Goal: Task Accomplishment & Management: Complete application form

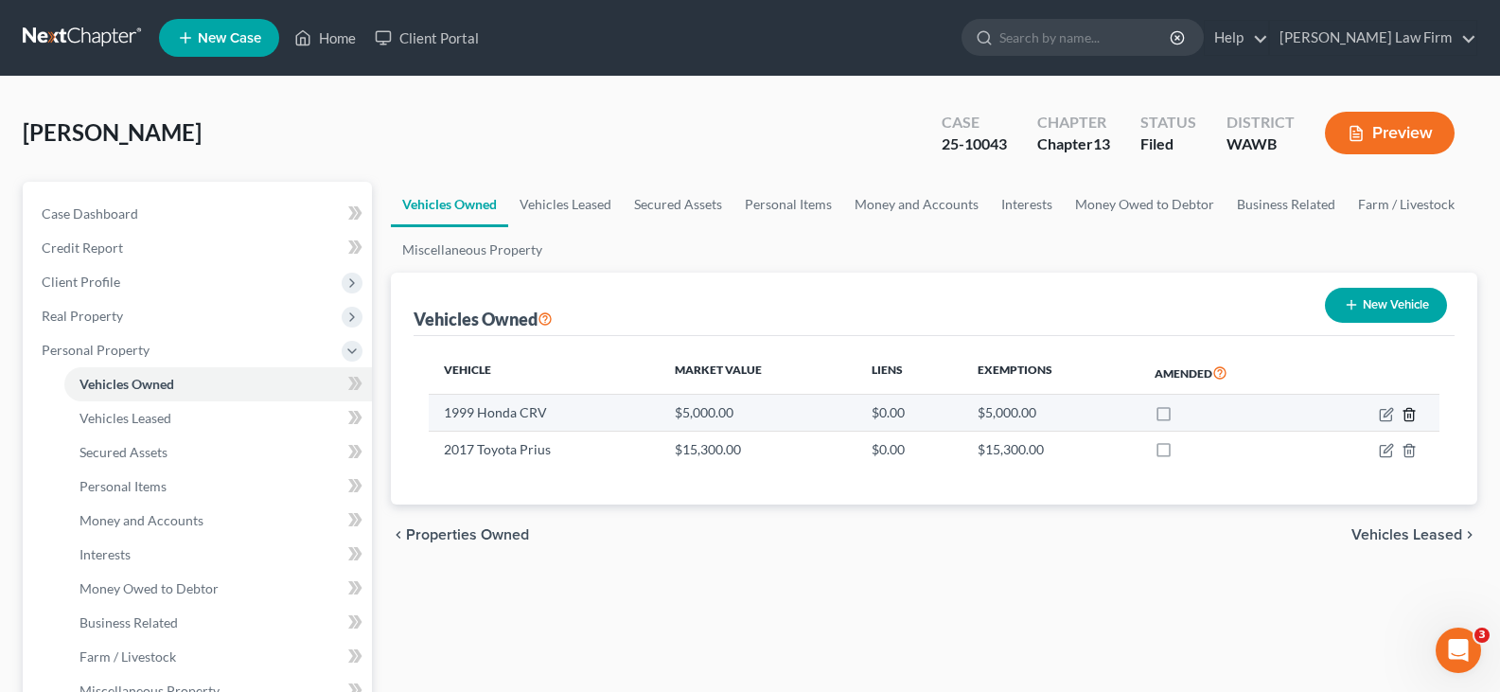
click at [1403, 415] on icon "button" at bounding box center [1408, 414] width 15 height 15
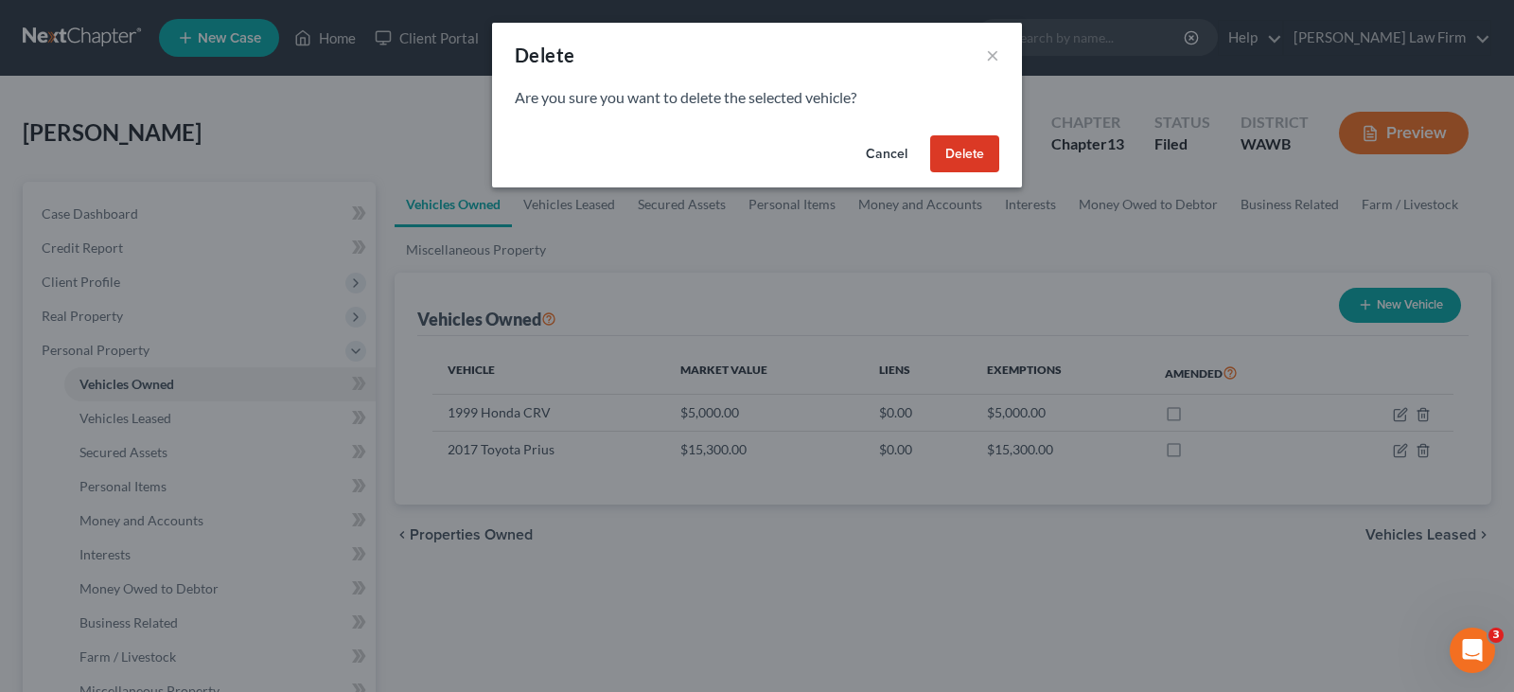
click at [952, 152] on button "Delete" at bounding box center [964, 154] width 69 height 38
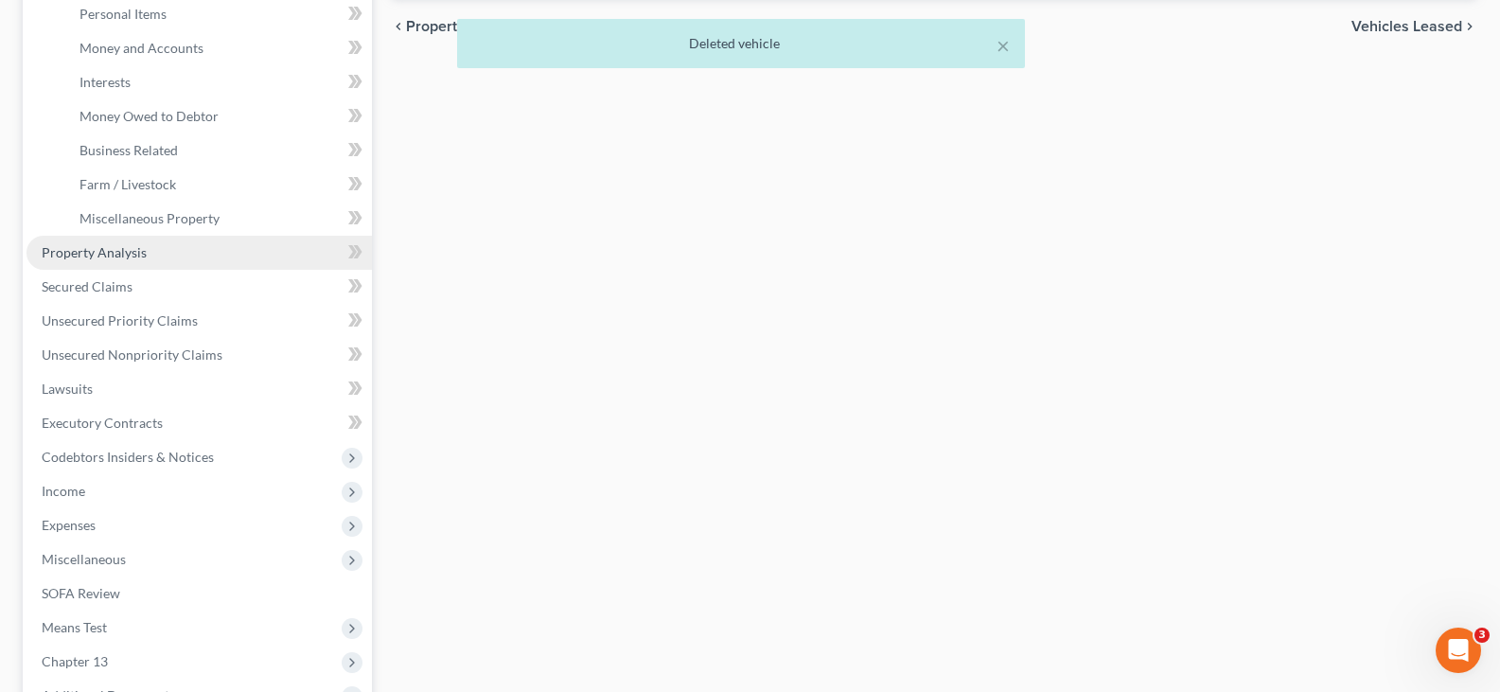
scroll to position [473, 0]
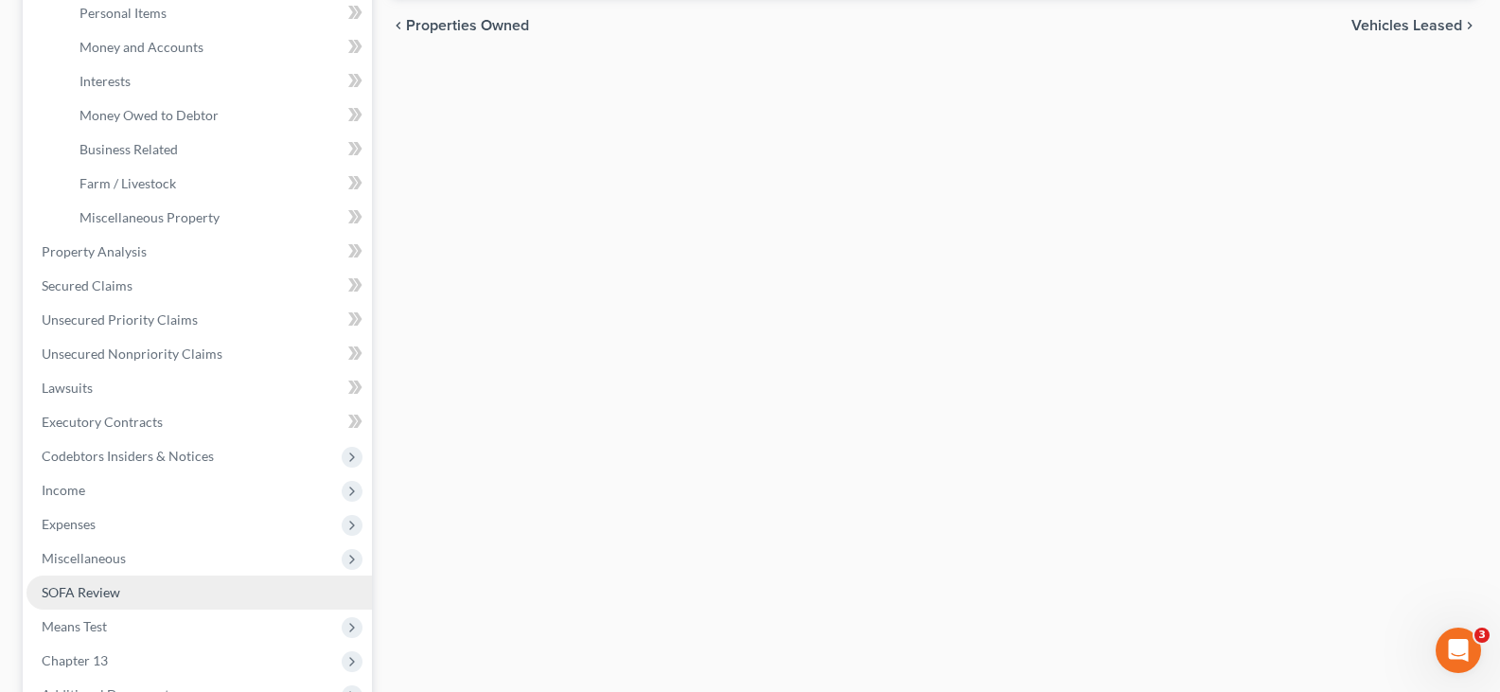
click at [85, 594] on span "SOFA Review" at bounding box center [81, 592] width 79 height 16
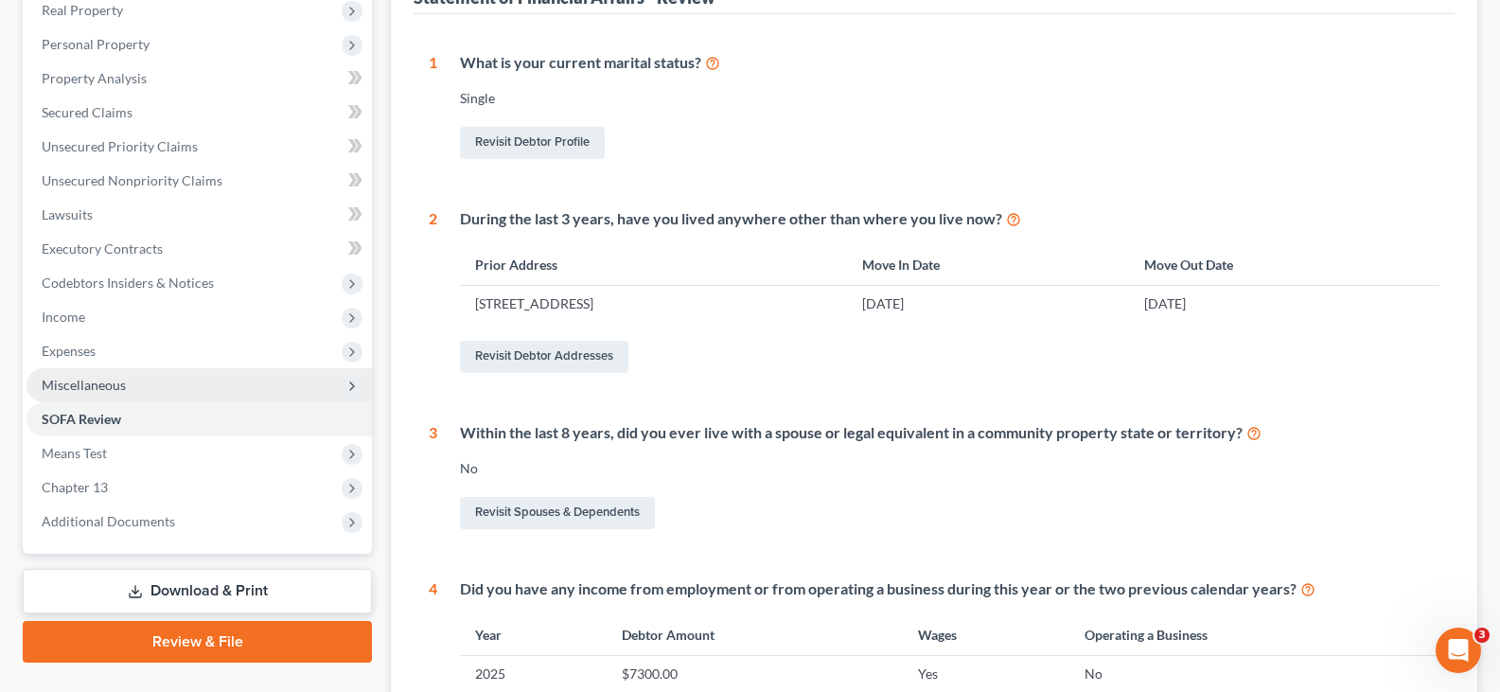
scroll to position [378, 0]
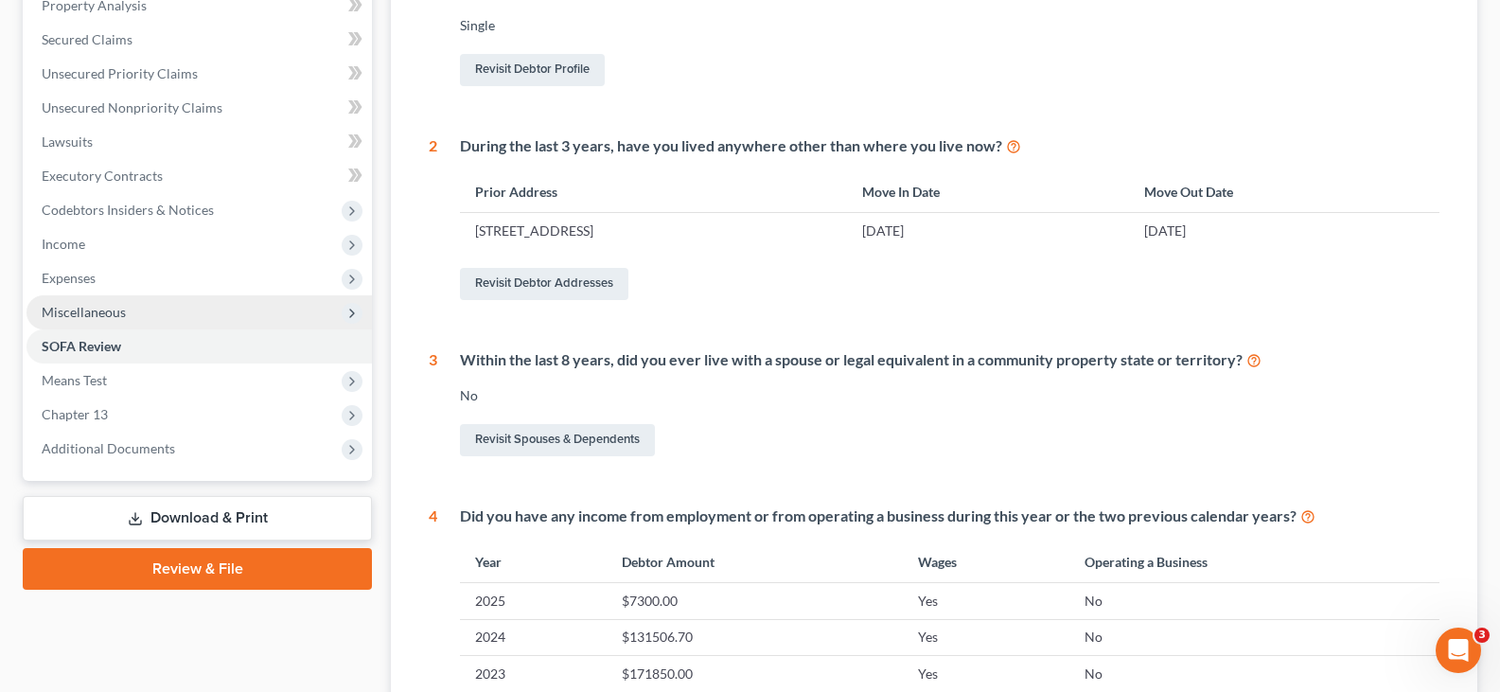
click at [124, 319] on span "Miscellaneous" at bounding box center [84, 312] width 84 height 16
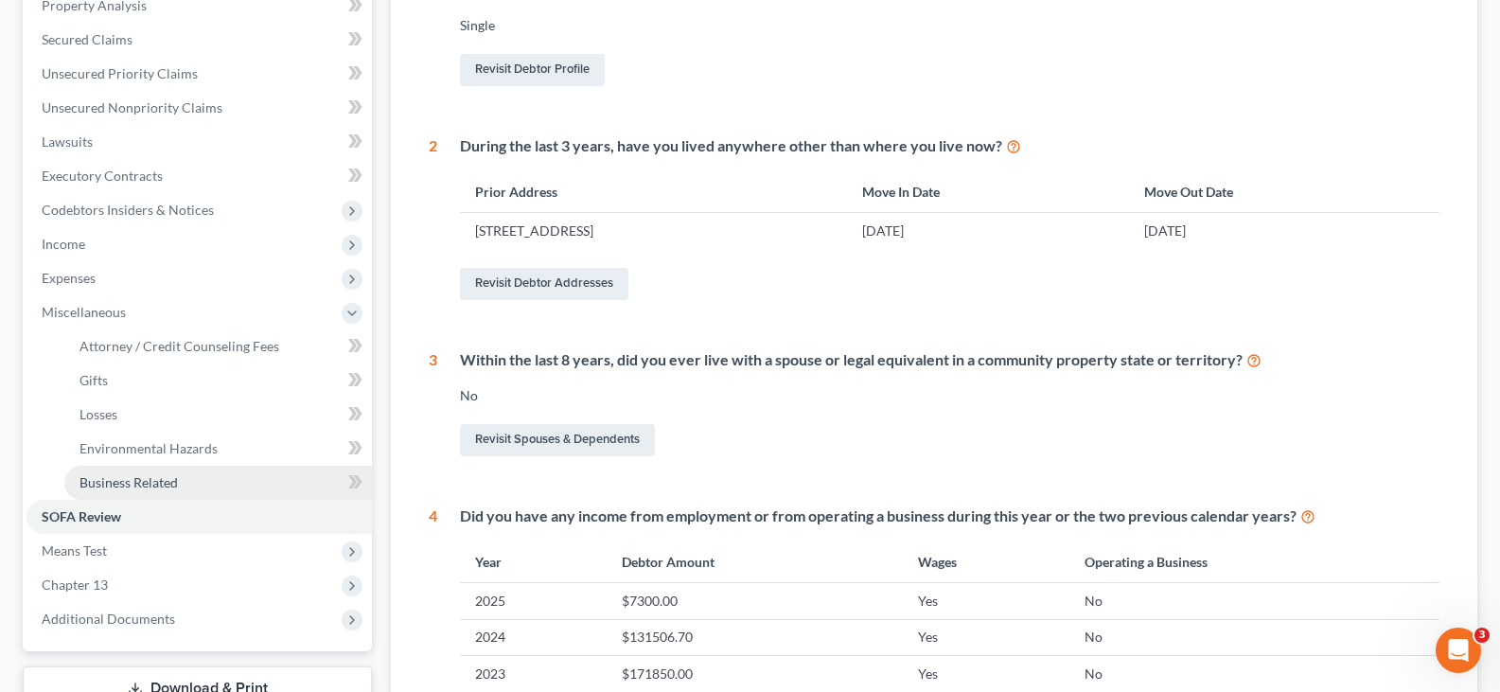
click at [167, 472] on link "Business Related" at bounding box center [218, 483] width 308 height 34
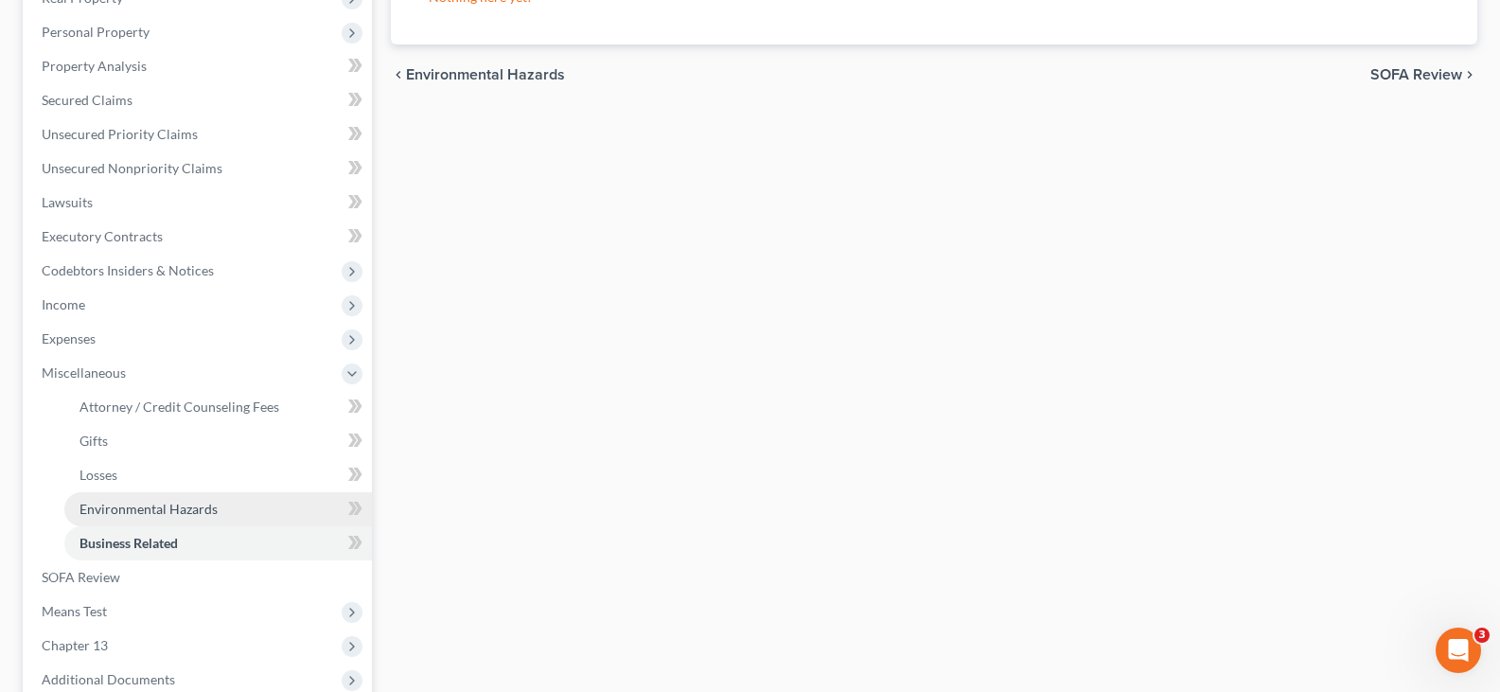
scroll to position [378, 0]
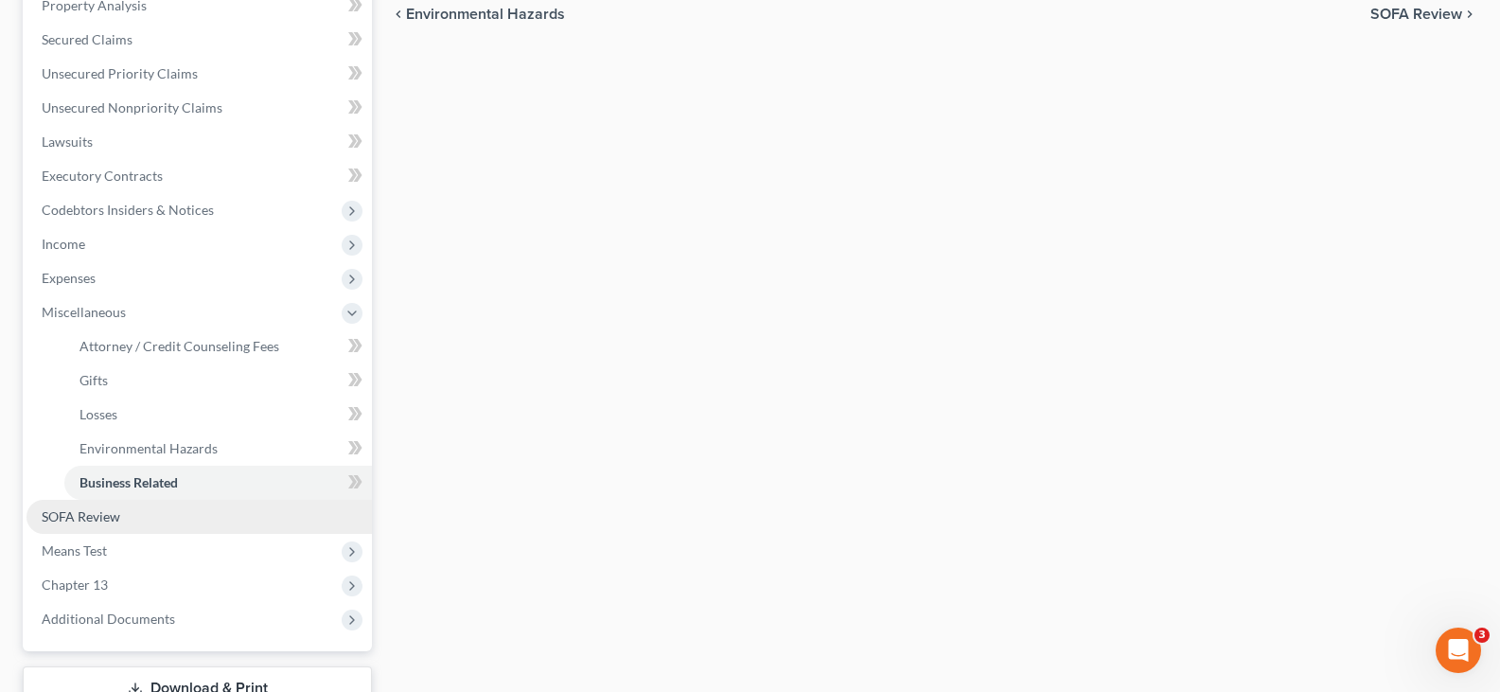
click at [109, 513] on span "SOFA Review" at bounding box center [81, 516] width 79 height 16
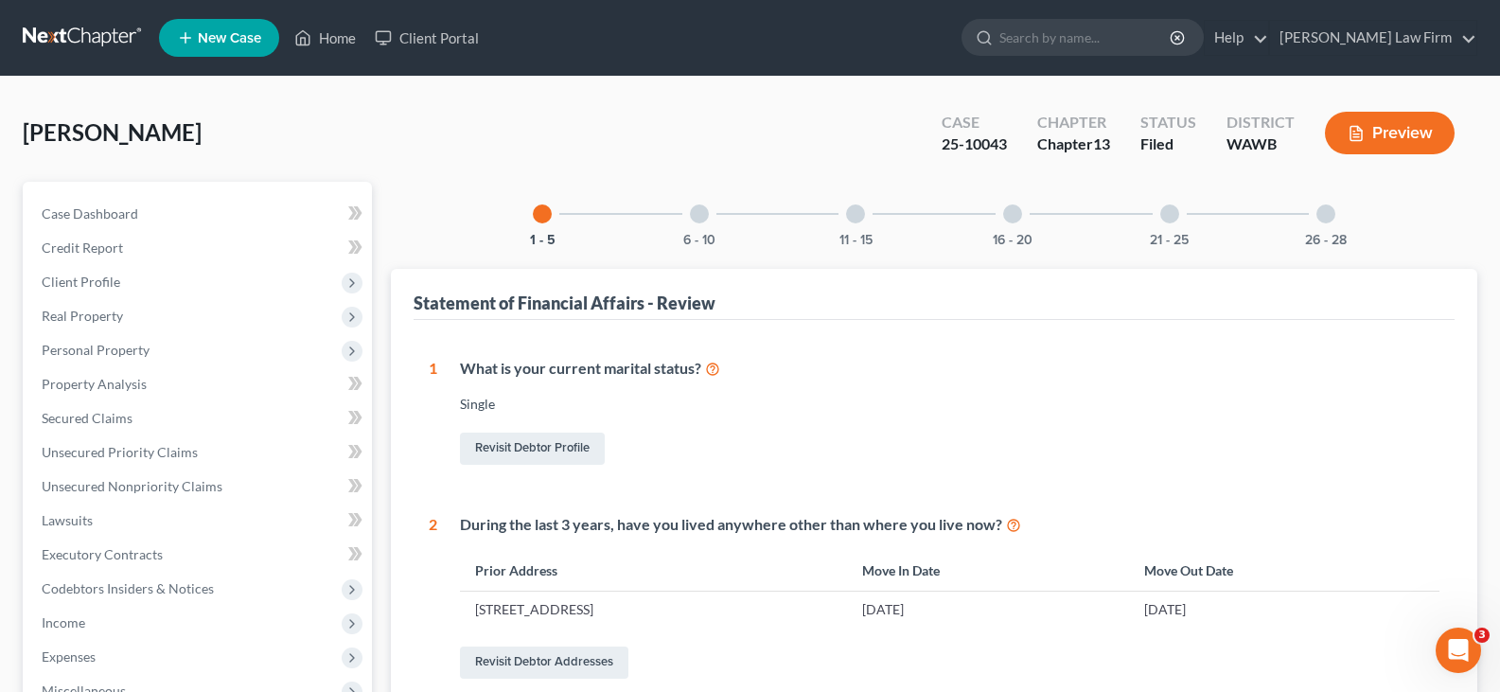
click at [1321, 218] on div at bounding box center [1325, 213] width 19 height 19
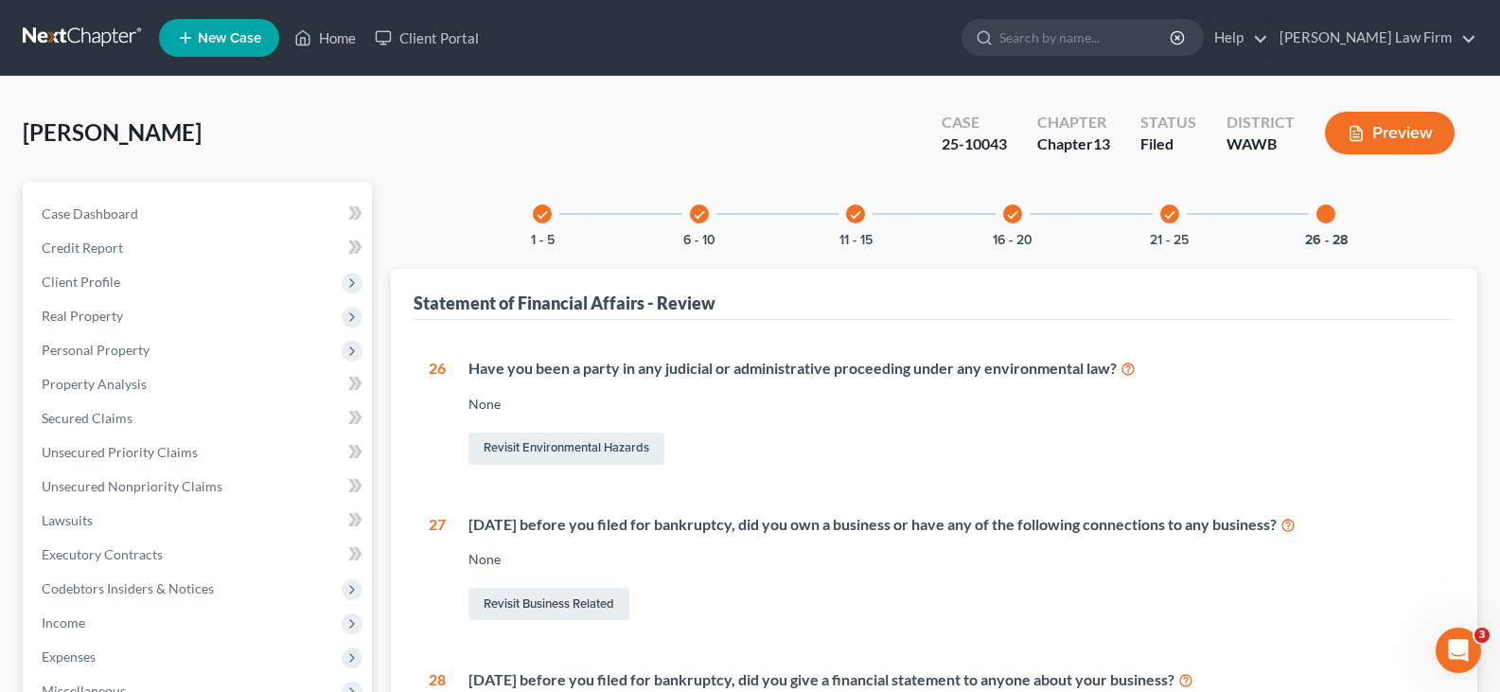
click at [1172, 222] on div "check" at bounding box center [1169, 213] width 19 height 19
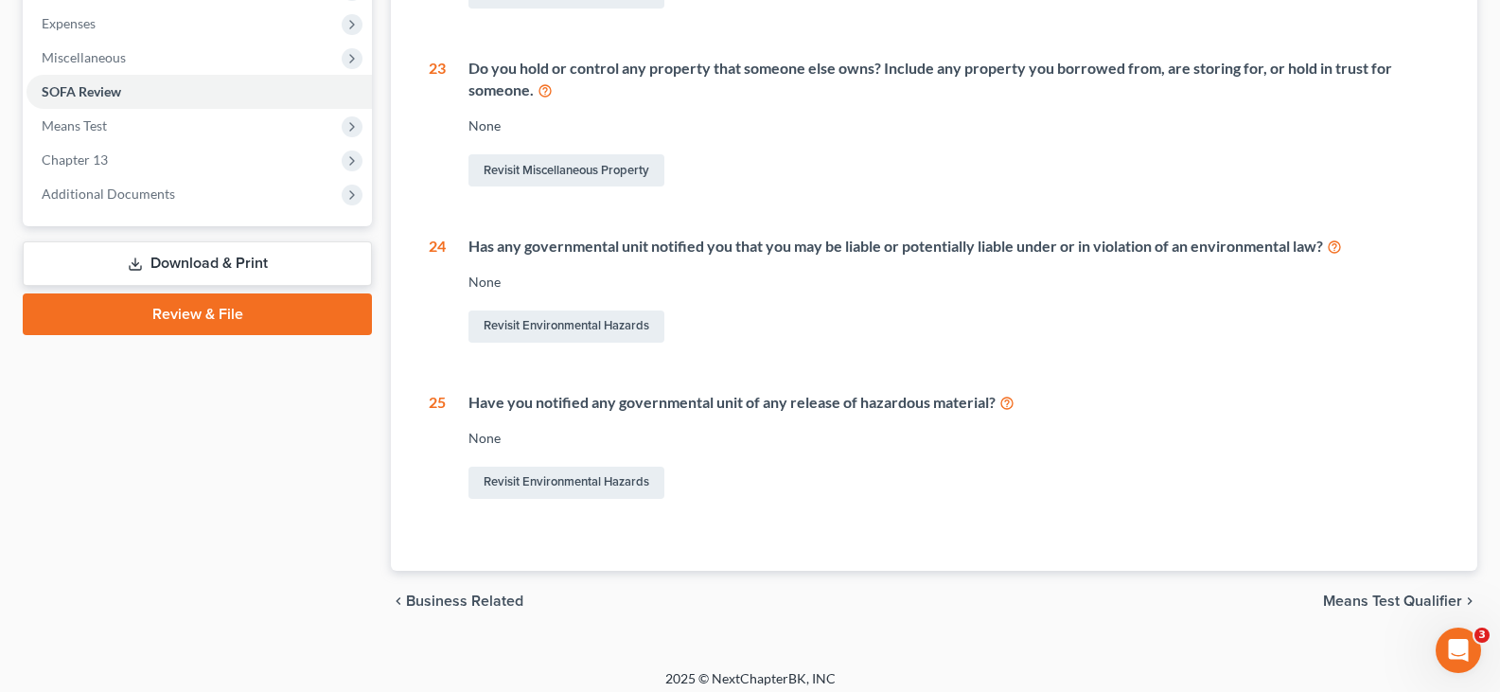
scroll to position [644, 0]
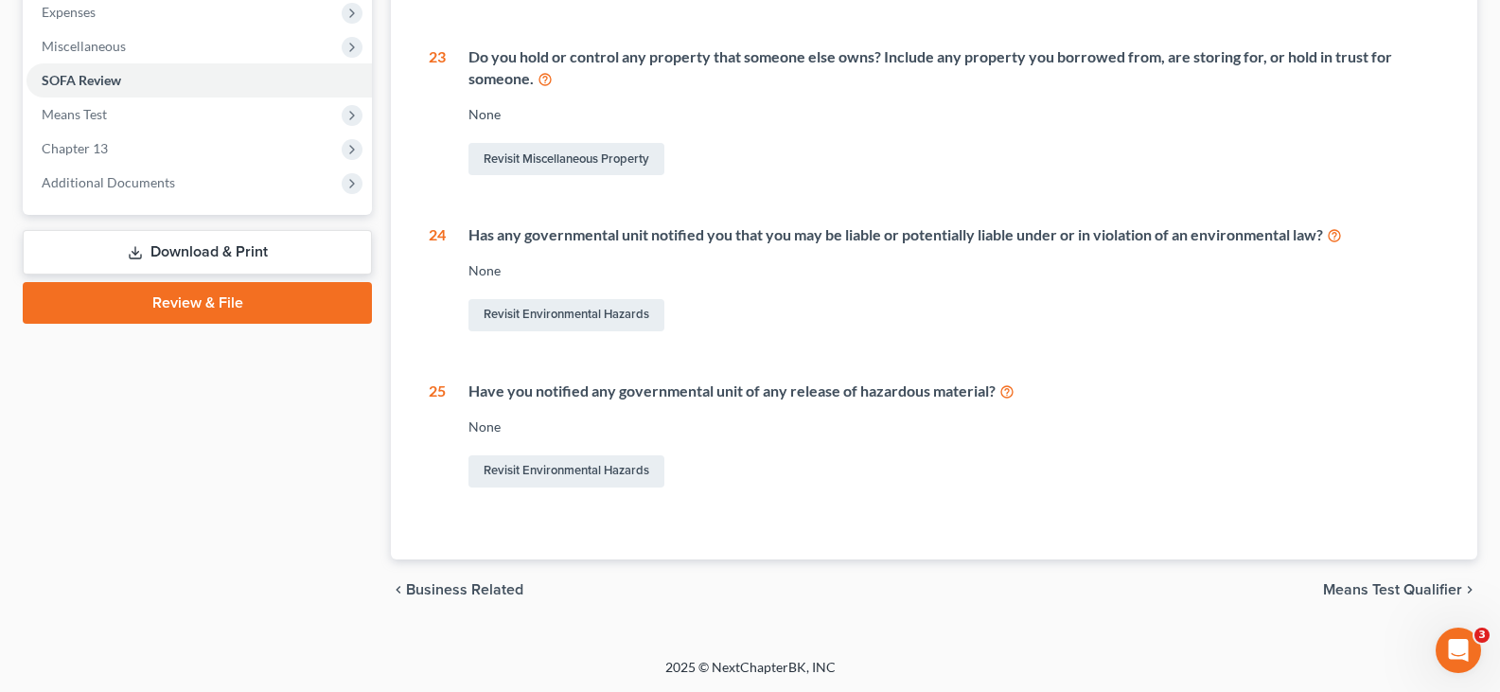
click at [492, 591] on span "Business Related" at bounding box center [464, 589] width 117 height 15
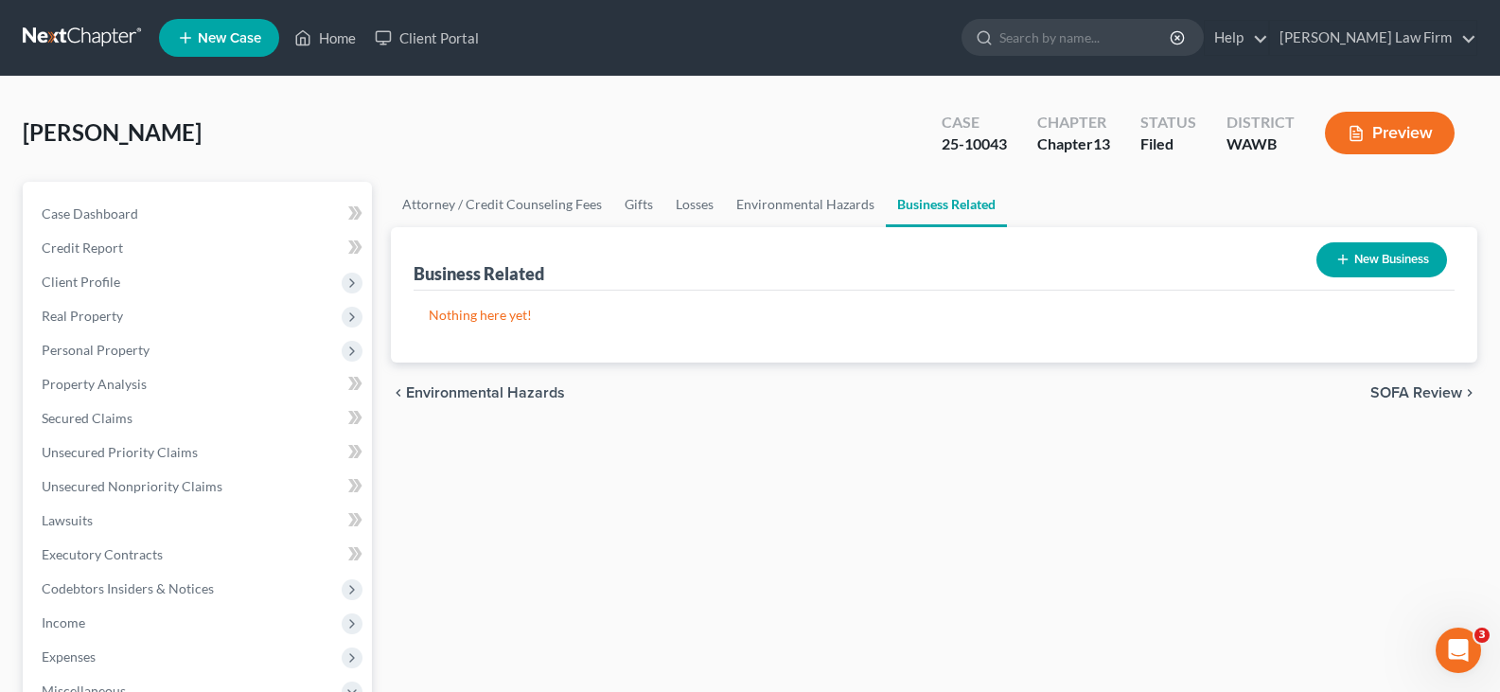
click at [510, 395] on span "Environmental Hazards" at bounding box center [485, 392] width 159 height 15
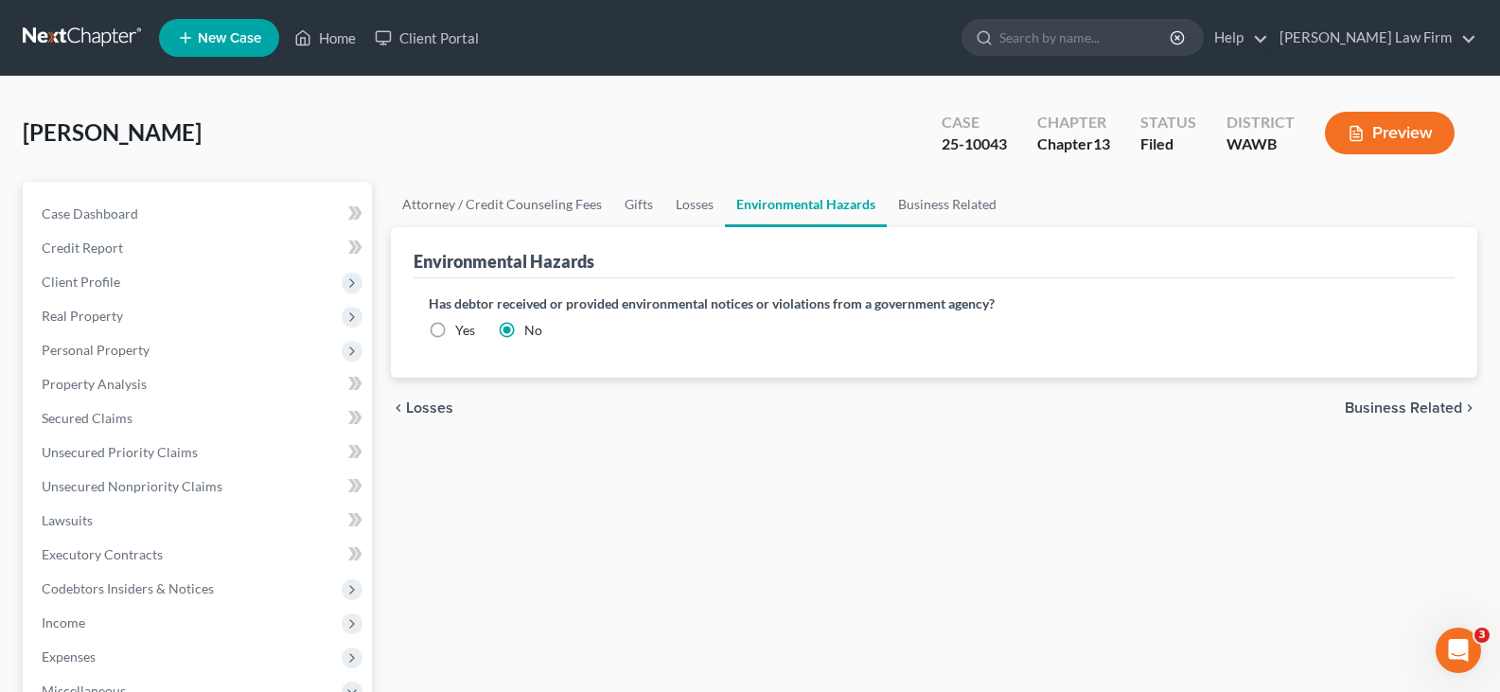
click at [444, 406] on span "Losses" at bounding box center [429, 407] width 47 height 15
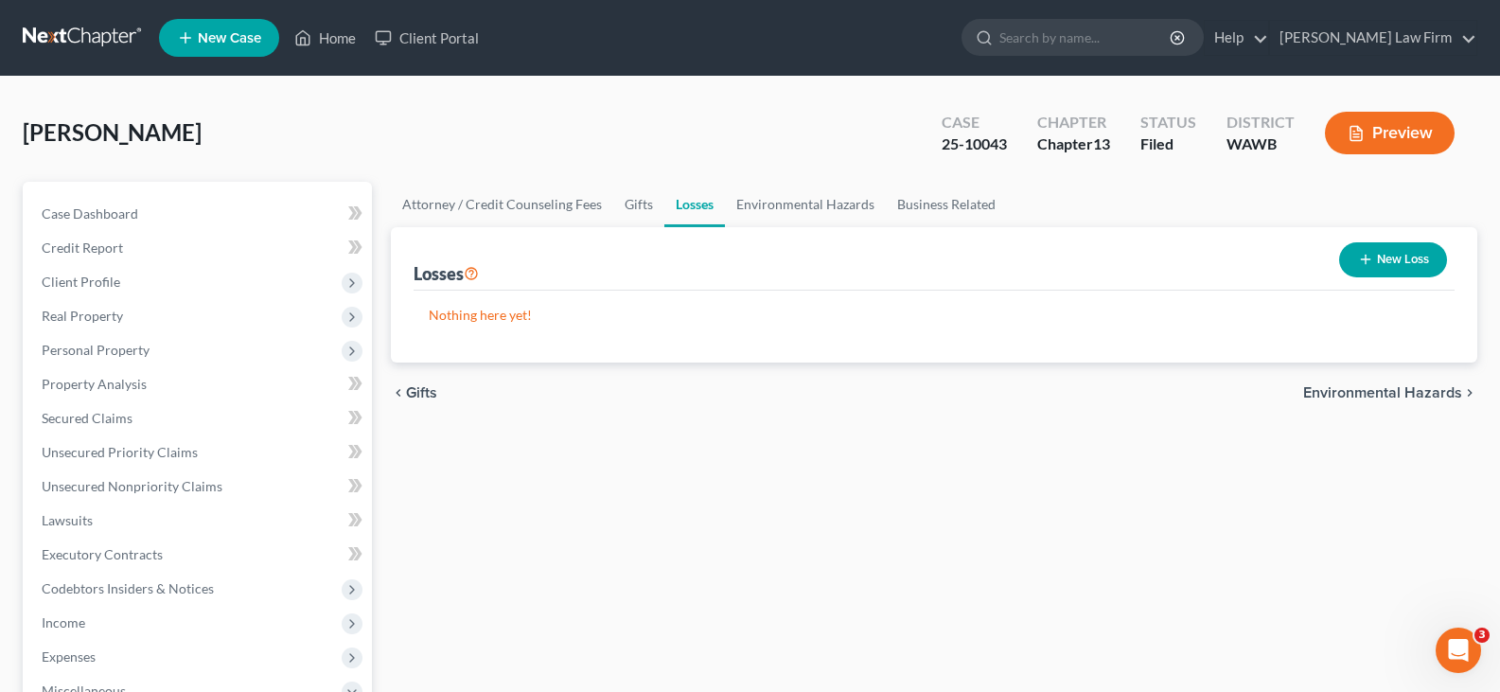
click at [428, 391] on span "Gifts" at bounding box center [421, 392] width 31 height 15
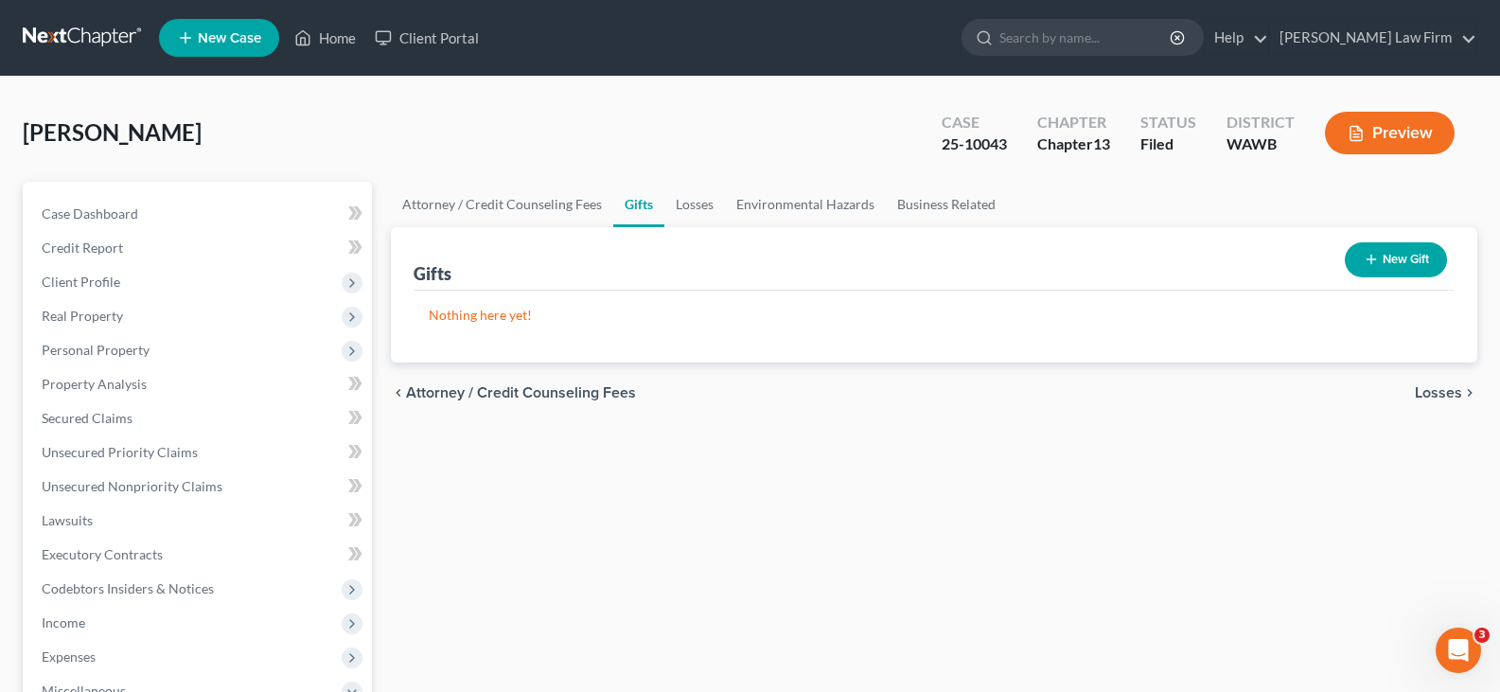
click at [428, 391] on span "Attorney / Credit Counseling Fees" at bounding box center [521, 392] width 230 height 15
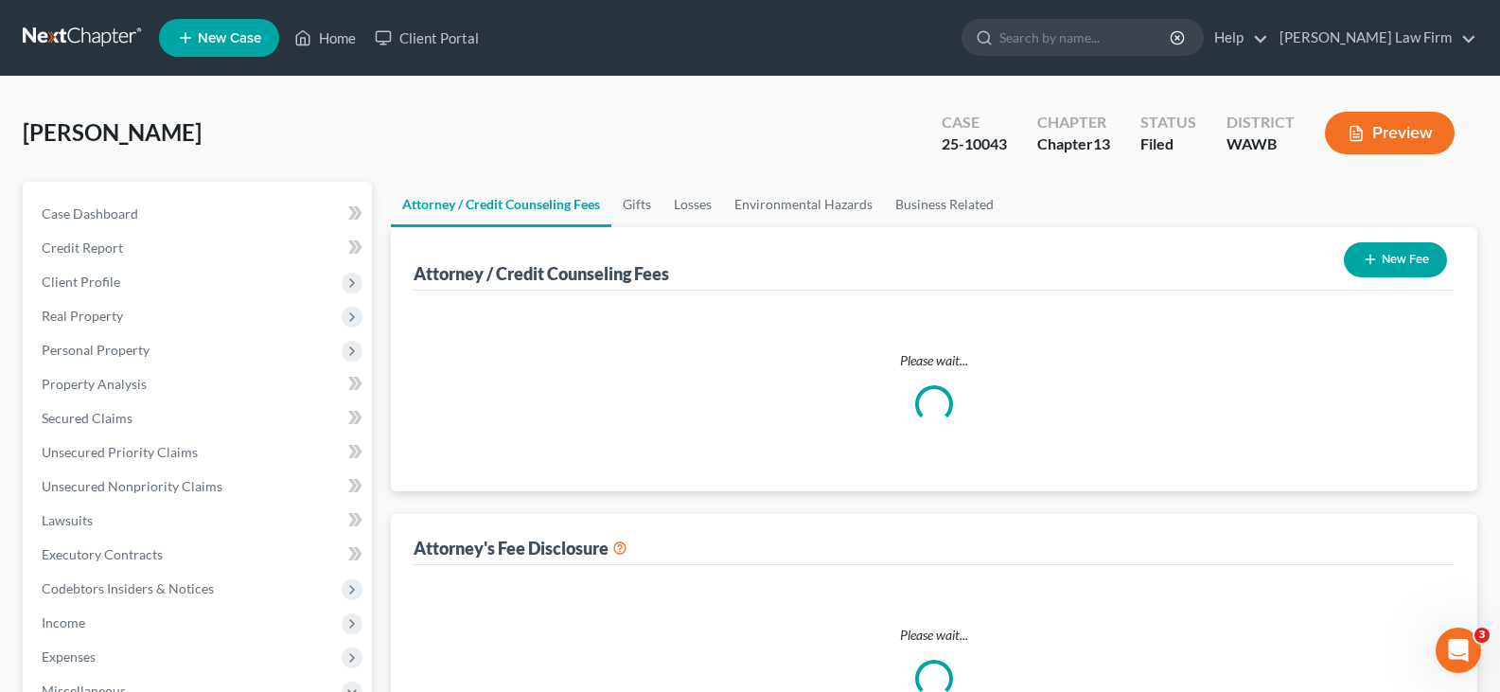
select select "0"
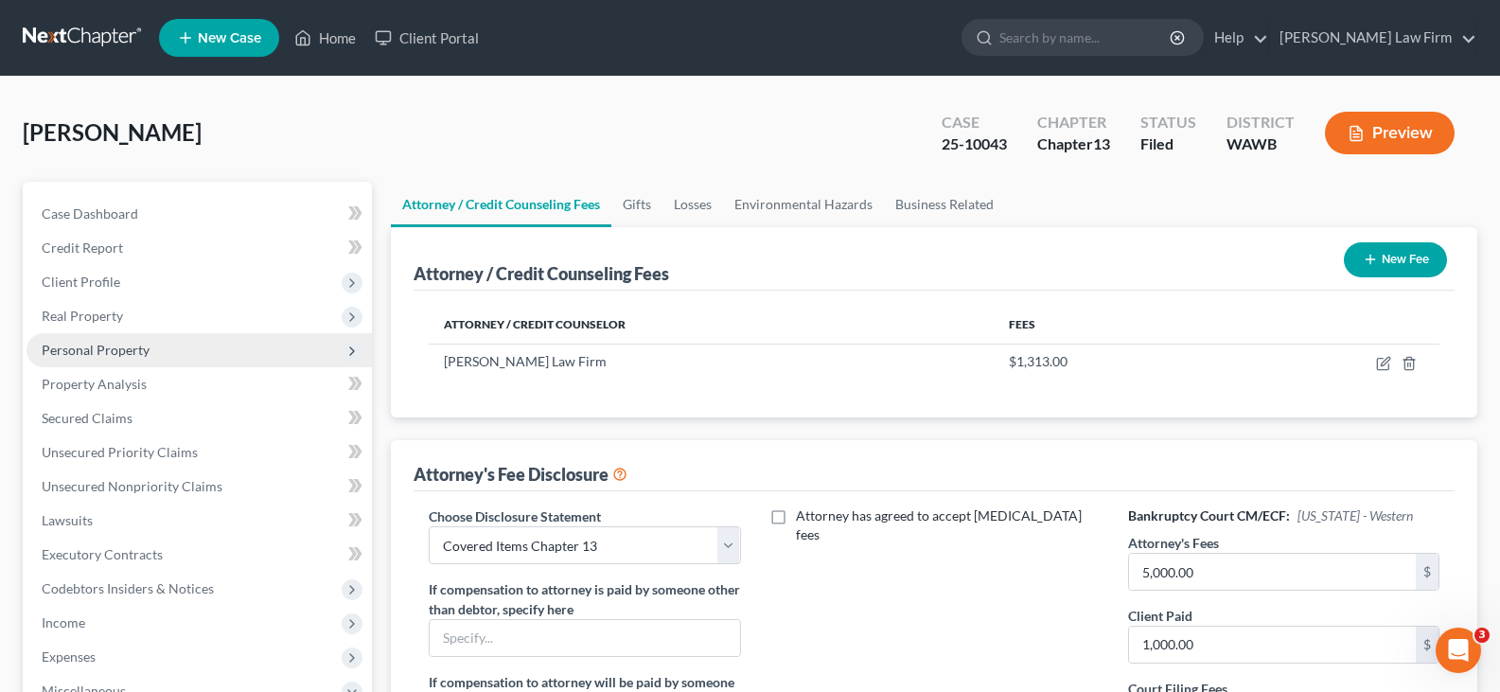
click at [154, 356] on span "Personal Property" at bounding box center [198, 350] width 345 height 34
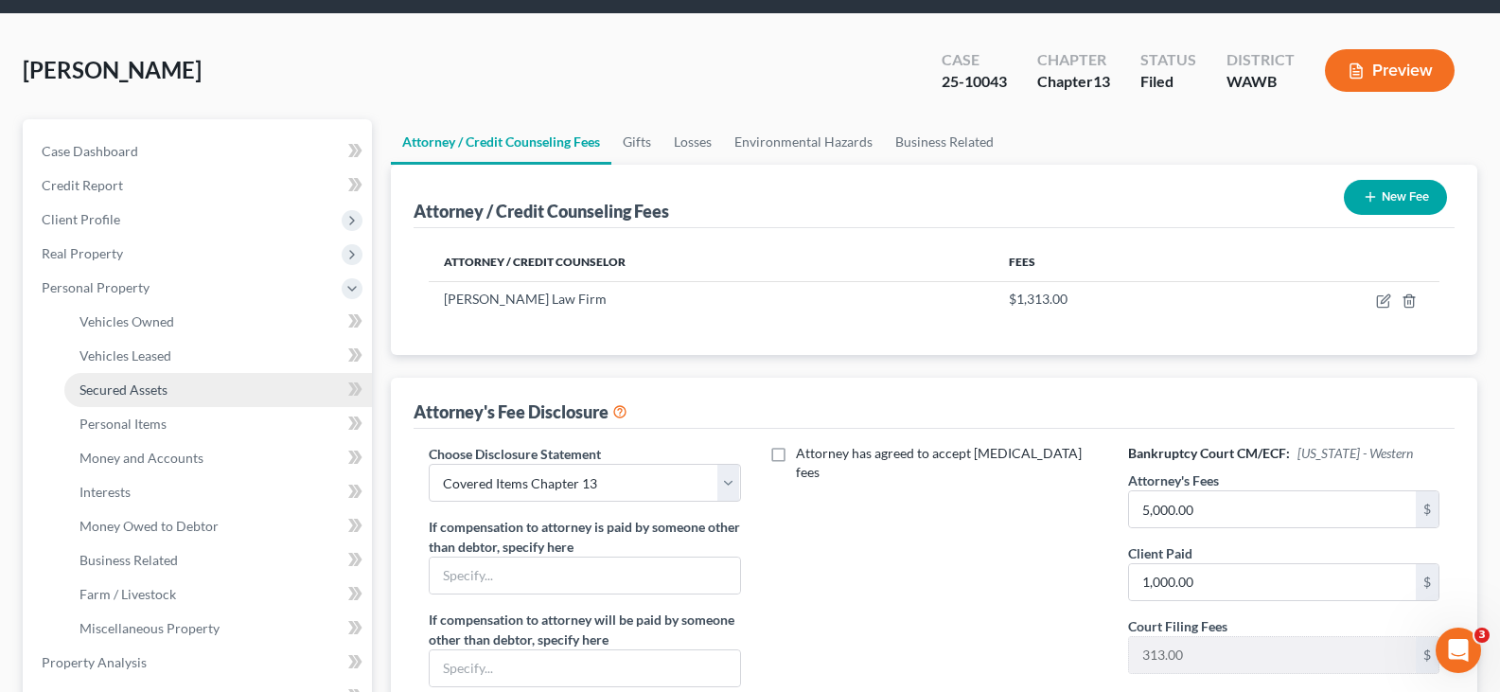
scroll to position [95, 0]
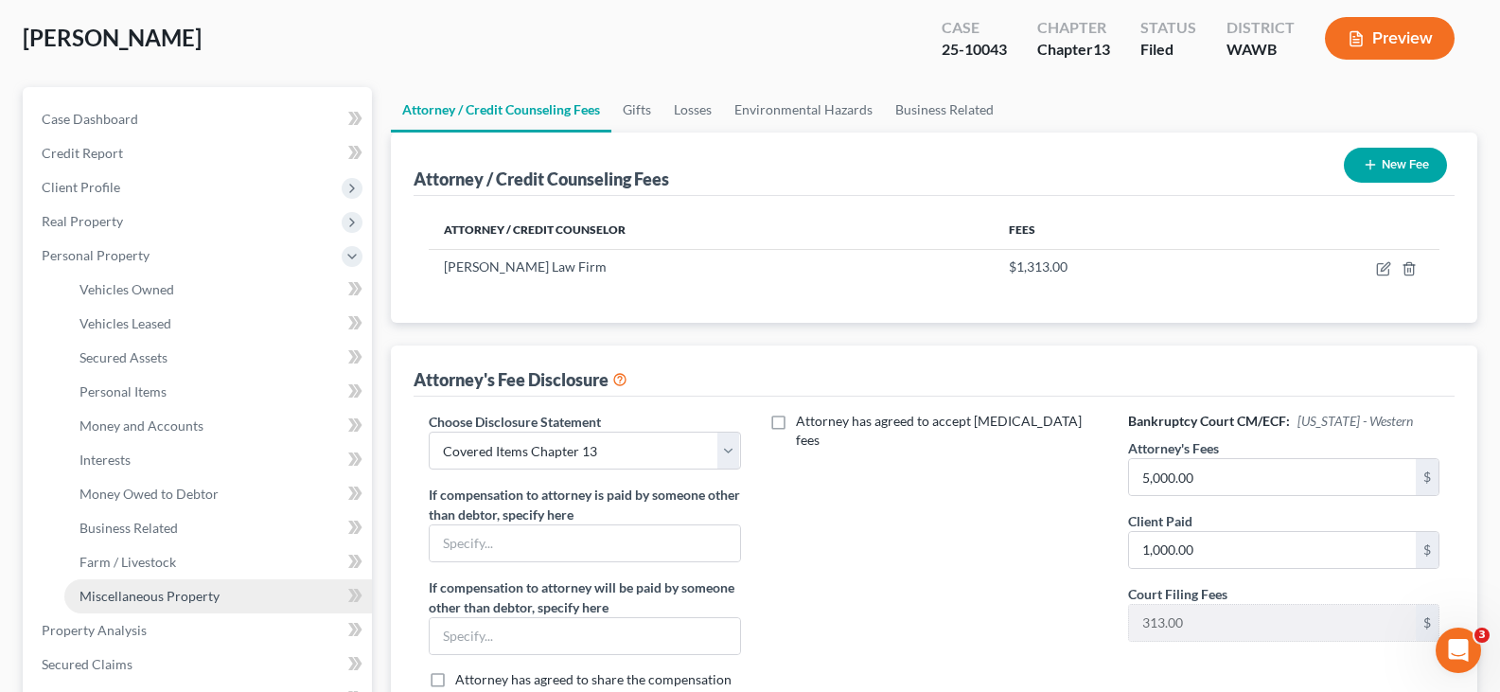
click at [230, 607] on link "Miscellaneous Property" at bounding box center [218, 596] width 308 height 34
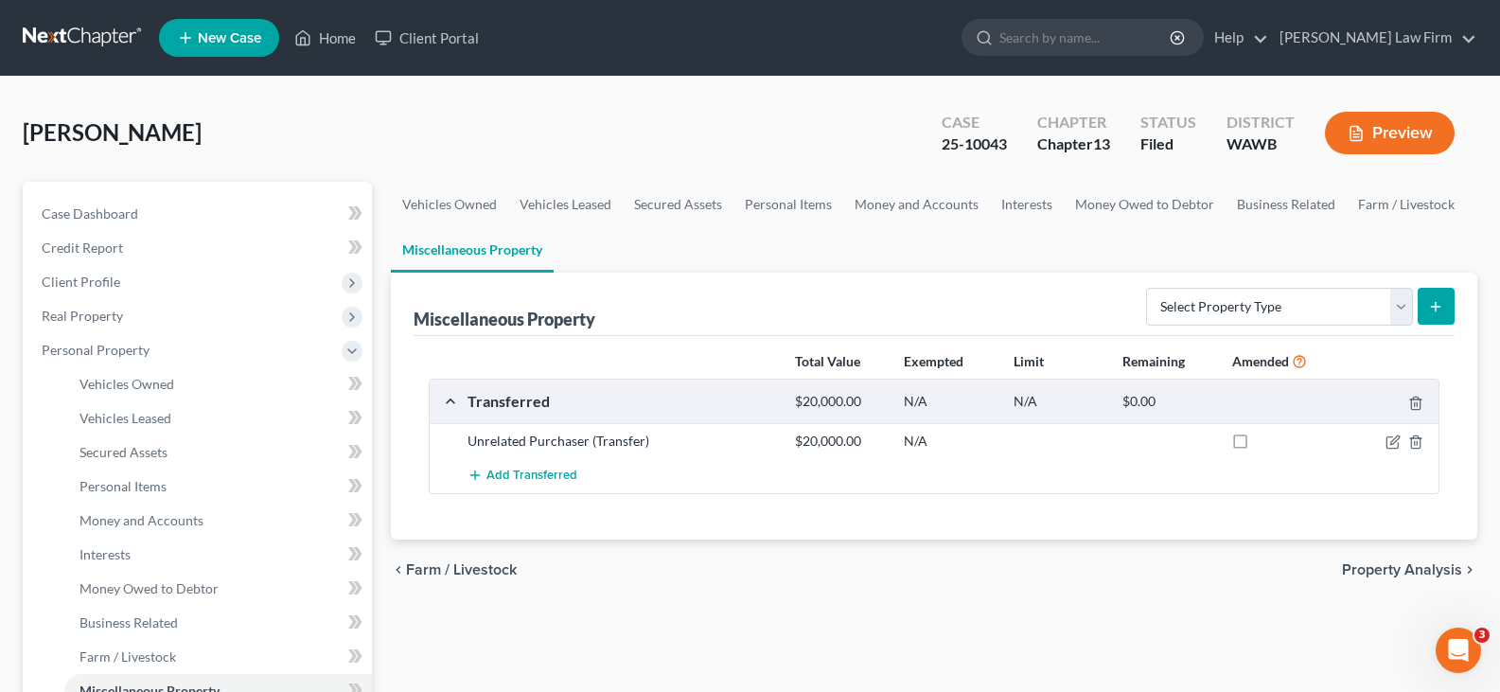
click at [807, 439] on div "$20,000.00" at bounding box center [839, 440] width 109 height 19
click at [1399, 439] on icon "button" at bounding box center [1394, 439] width 9 height 9
select select "Ordinary ([DATE])"
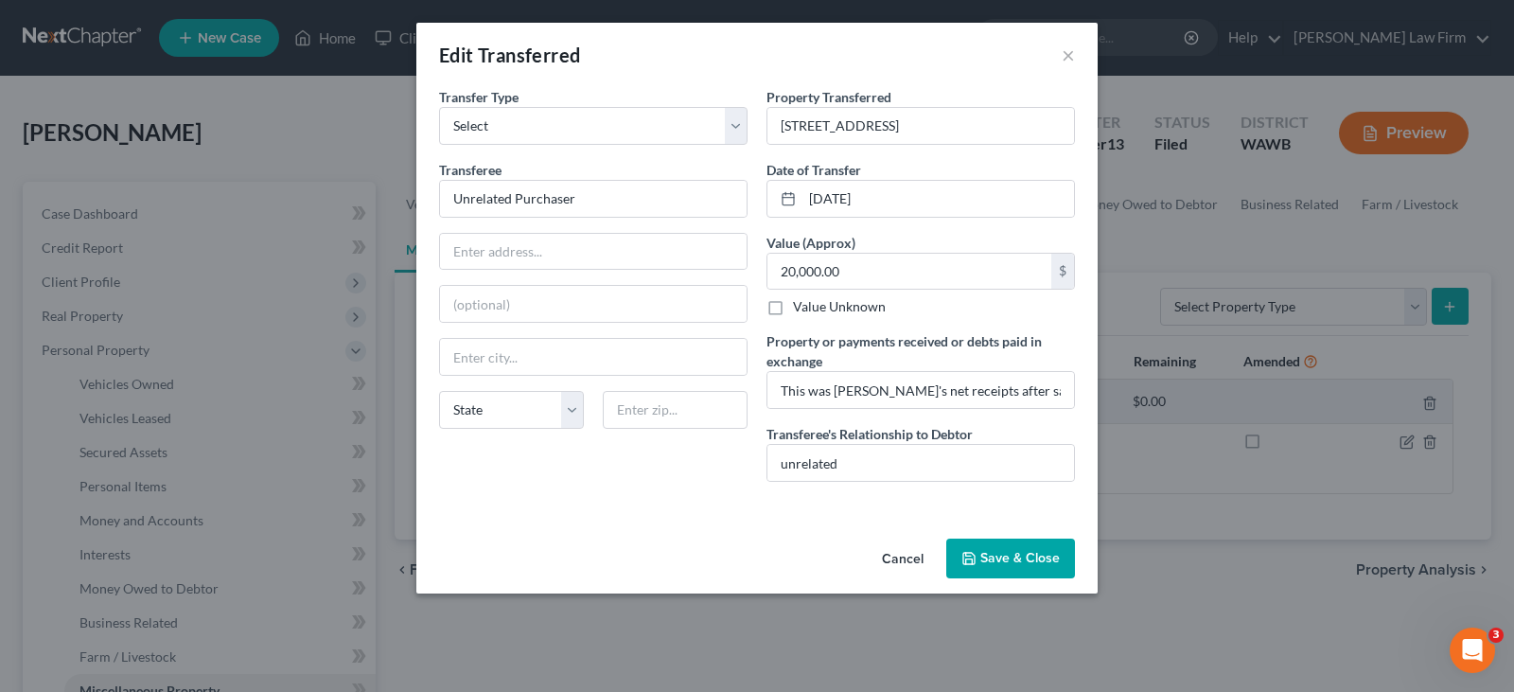
click at [1016, 546] on button "Save & Close" at bounding box center [1010, 558] width 129 height 40
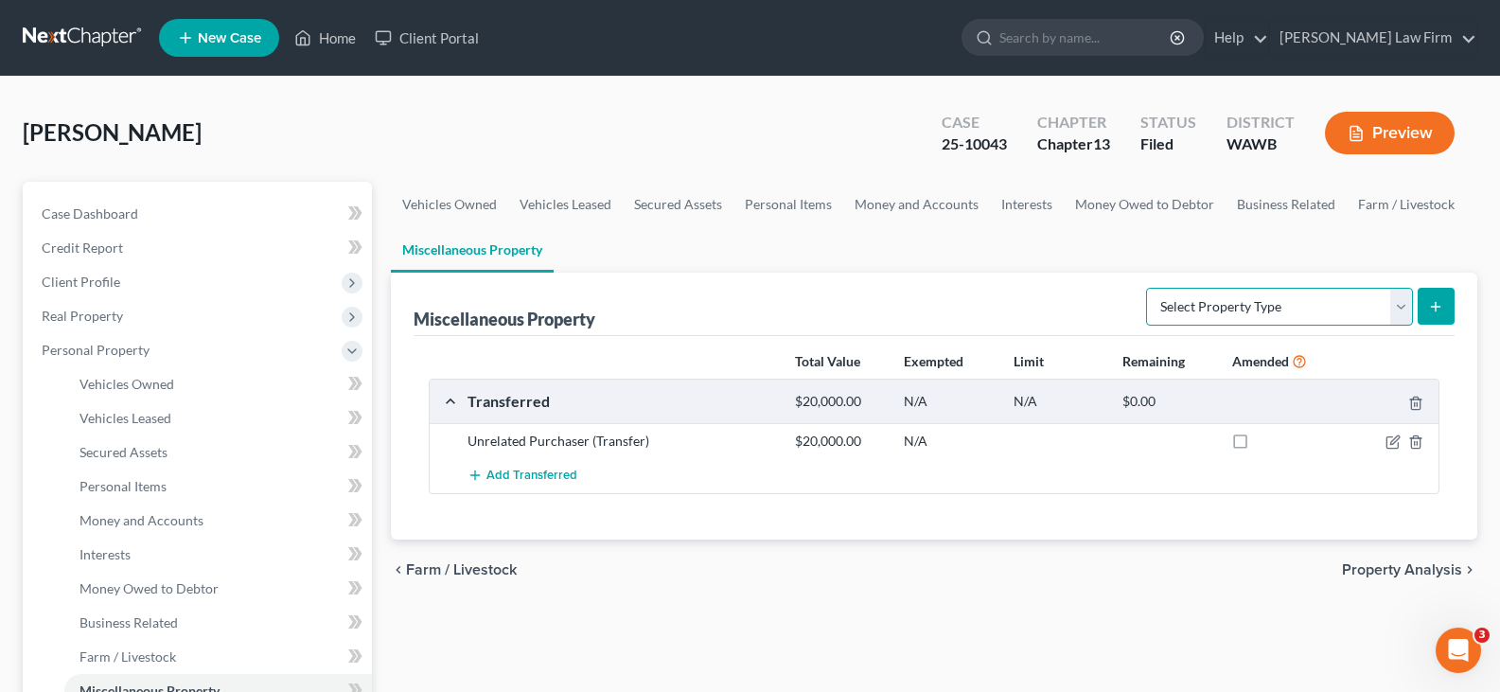
click at [1389, 308] on select "Select Property Type Assigned for Creditor Benefit [DATE] Holding for Another N…" at bounding box center [1279, 307] width 267 height 38
select select "transferred"
click at [1146, 288] on select "Select Property Type Assigned for Creditor Benefit [DATE] Holding for Another N…" at bounding box center [1279, 307] width 267 height 38
click at [1436, 303] on icon "submit" at bounding box center [1435, 306] width 15 height 15
click at [1430, 308] on icon "submit" at bounding box center [1435, 306] width 15 height 15
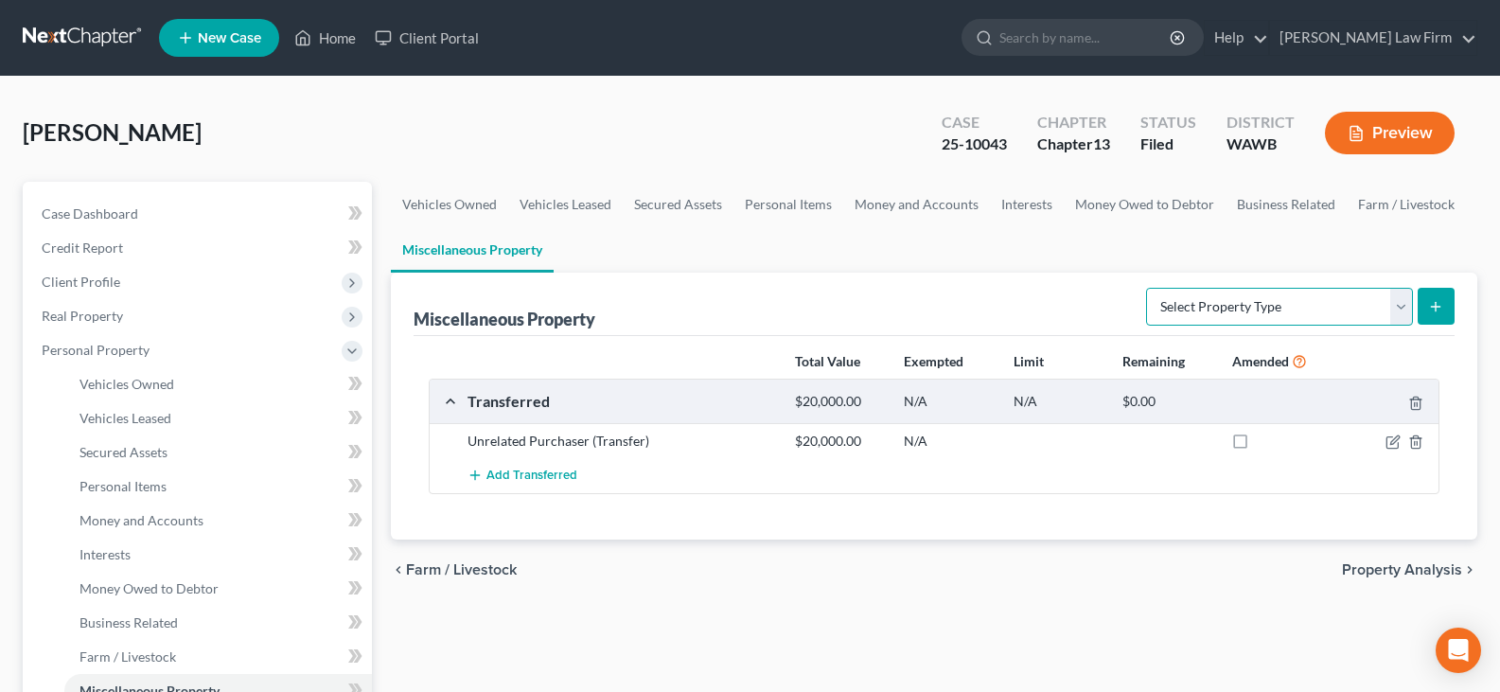
drag, startPoint x: 1372, startPoint y: 303, endPoint x: 1359, endPoint y: 303, distance: 13.2
click at [1372, 303] on select "Select Property Type Assigned for Creditor Benefit [DATE] Holding for Another N…" at bounding box center [1279, 307] width 267 height 38
select select "transferred"
click at [1146, 288] on select "Select Property Type Assigned for Creditor Benefit [DATE] Holding for Another N…" at bounding box center [1279, 307] width 267 height 38
click at [1441, 306] on icon "submit" at bounding box center [1435, 306] width 15 height 15
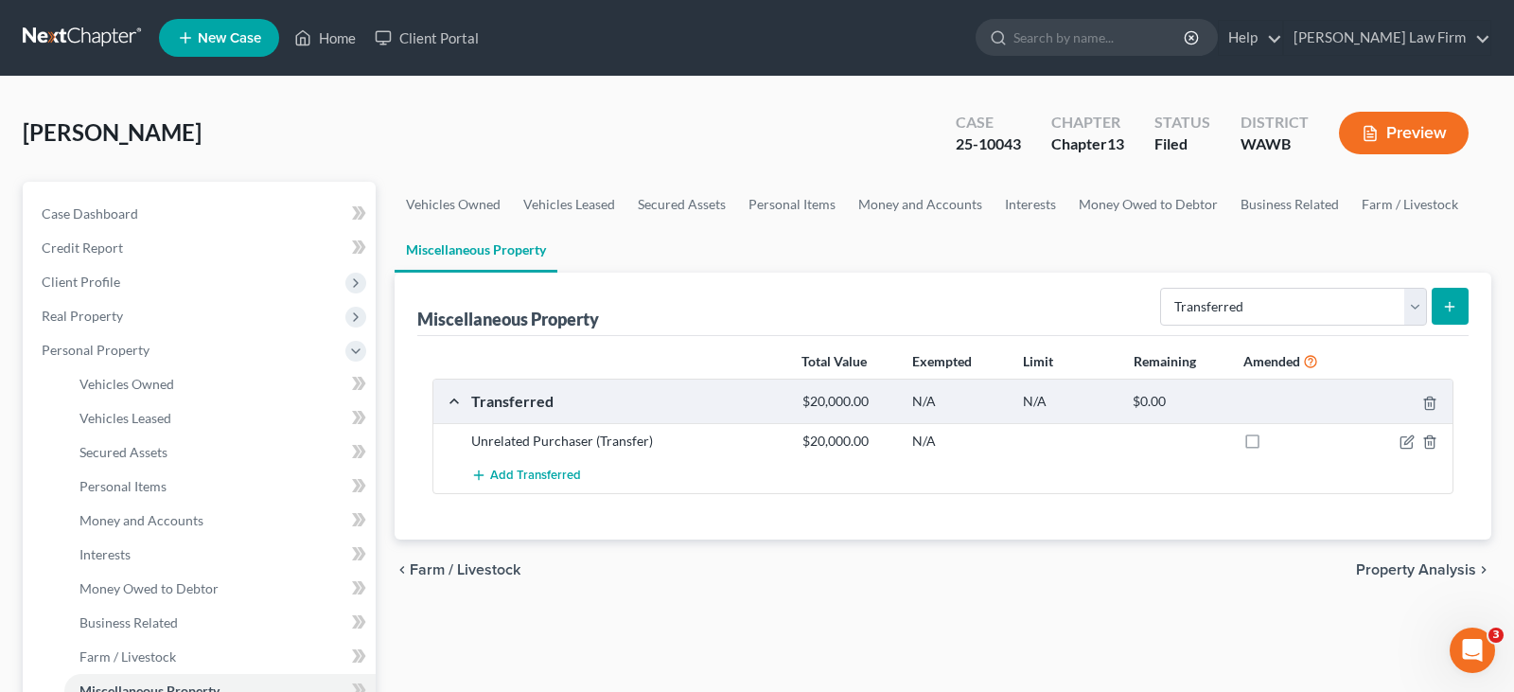
select select "Ordinary ([DATE])"
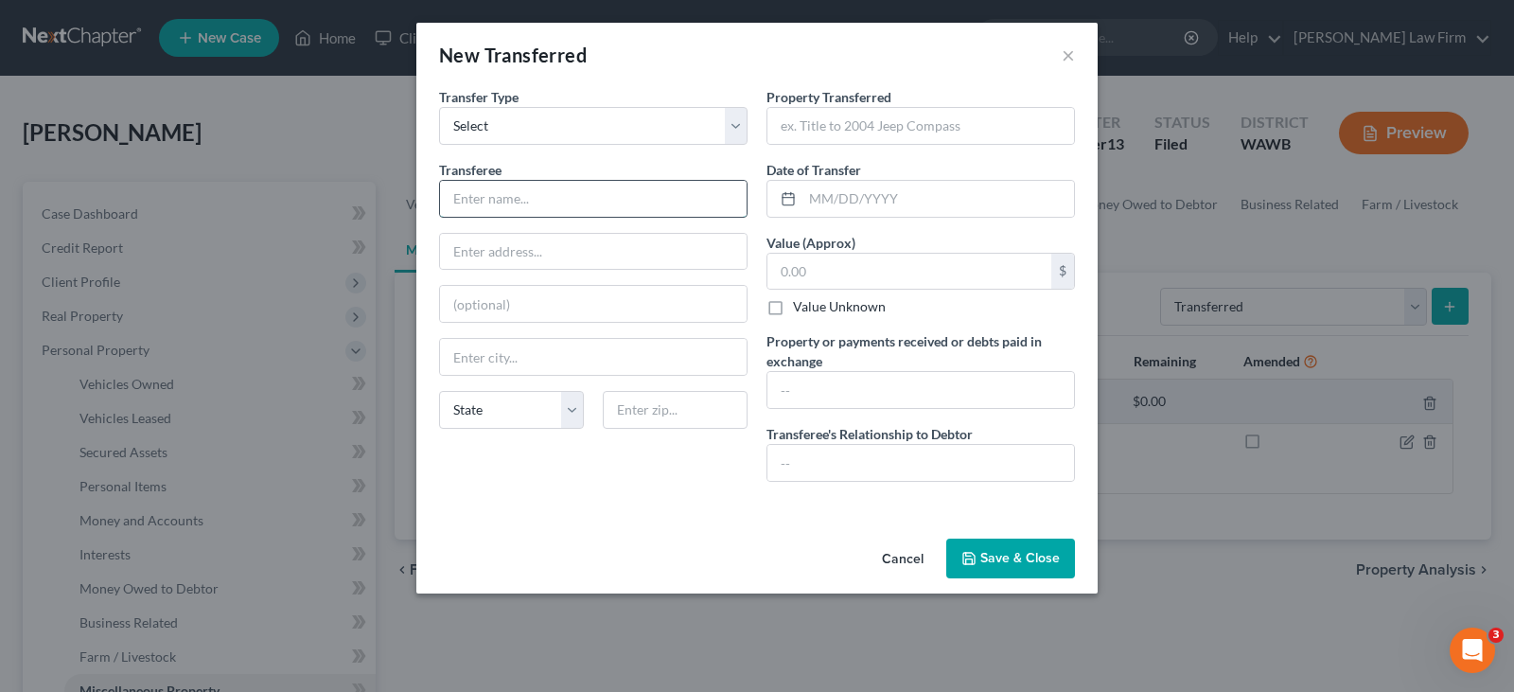
click at [541, 197] on input "text" at bounding box center [593, 199] width 307 height 36
type input "Unrelated Purchaser"
click at [910, 122] on input "text" at bounding box center [920, 126] width 307 height 36
type input "1999 Honda CRV"
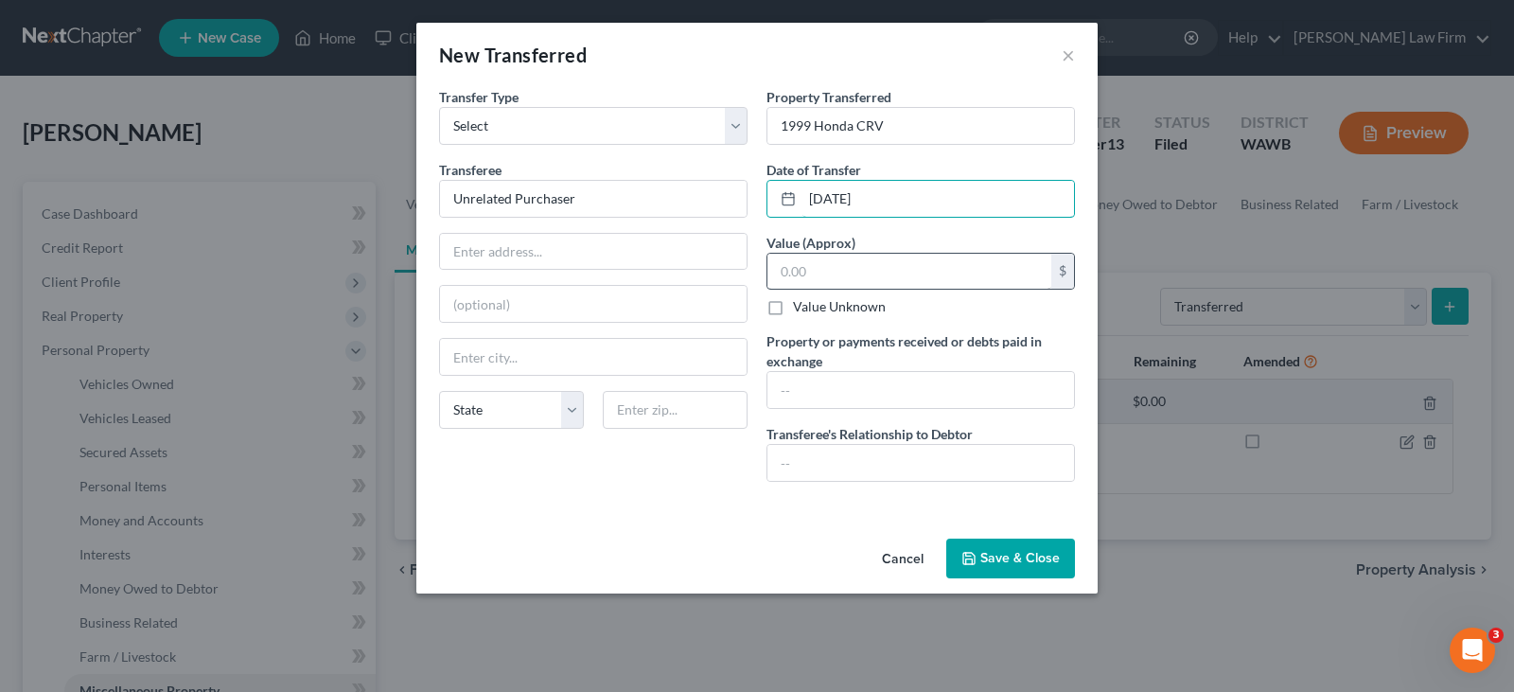
type input "[DATE]"
click at [859, 258] on input "text" at bounding box center [909, 272] width 284 height 36
type input "1,000.00"
click at [900, 385] on input "text" at bounding box center [920, 390] width 307 height 36
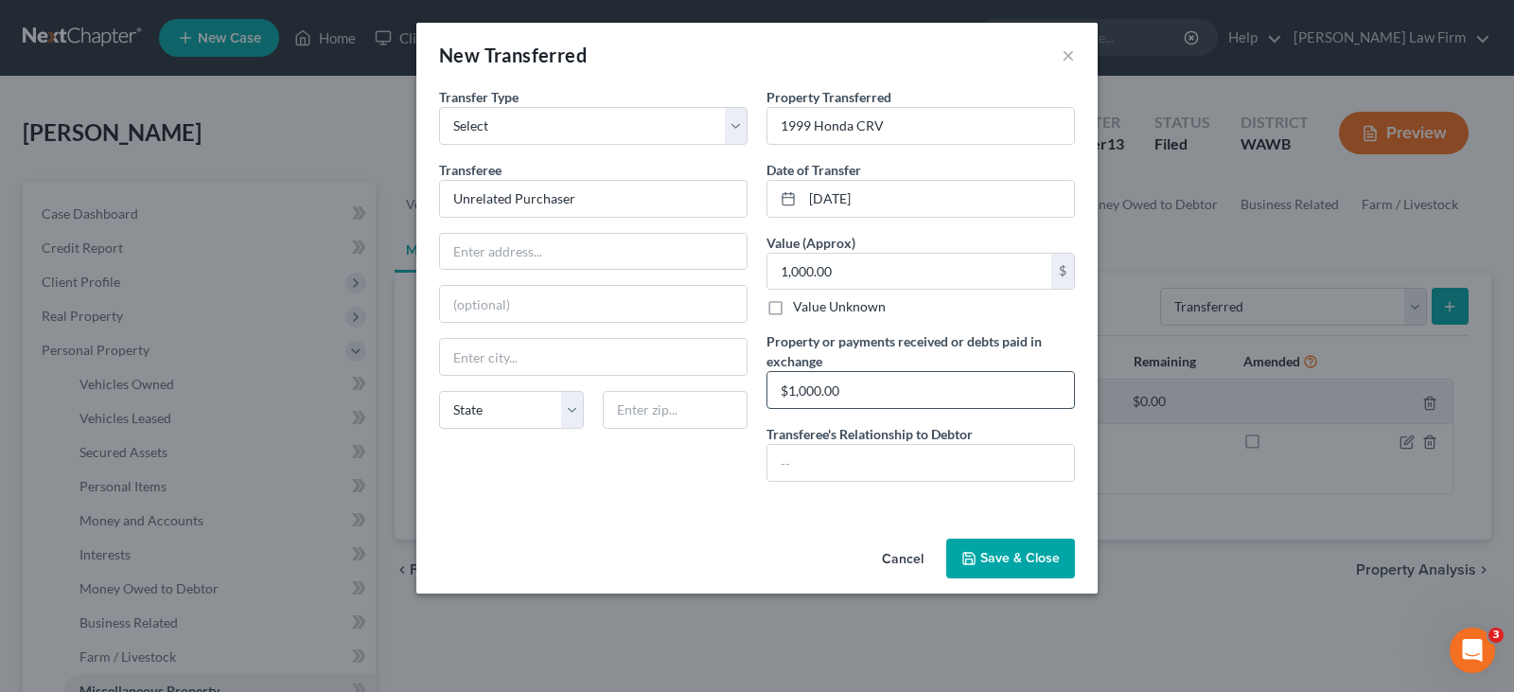
type input "$1,000.00"
type input "unrelated"
click at [1012, 562] on button "Save & Close" at bounding box center [1010, 558] width 129 height 40
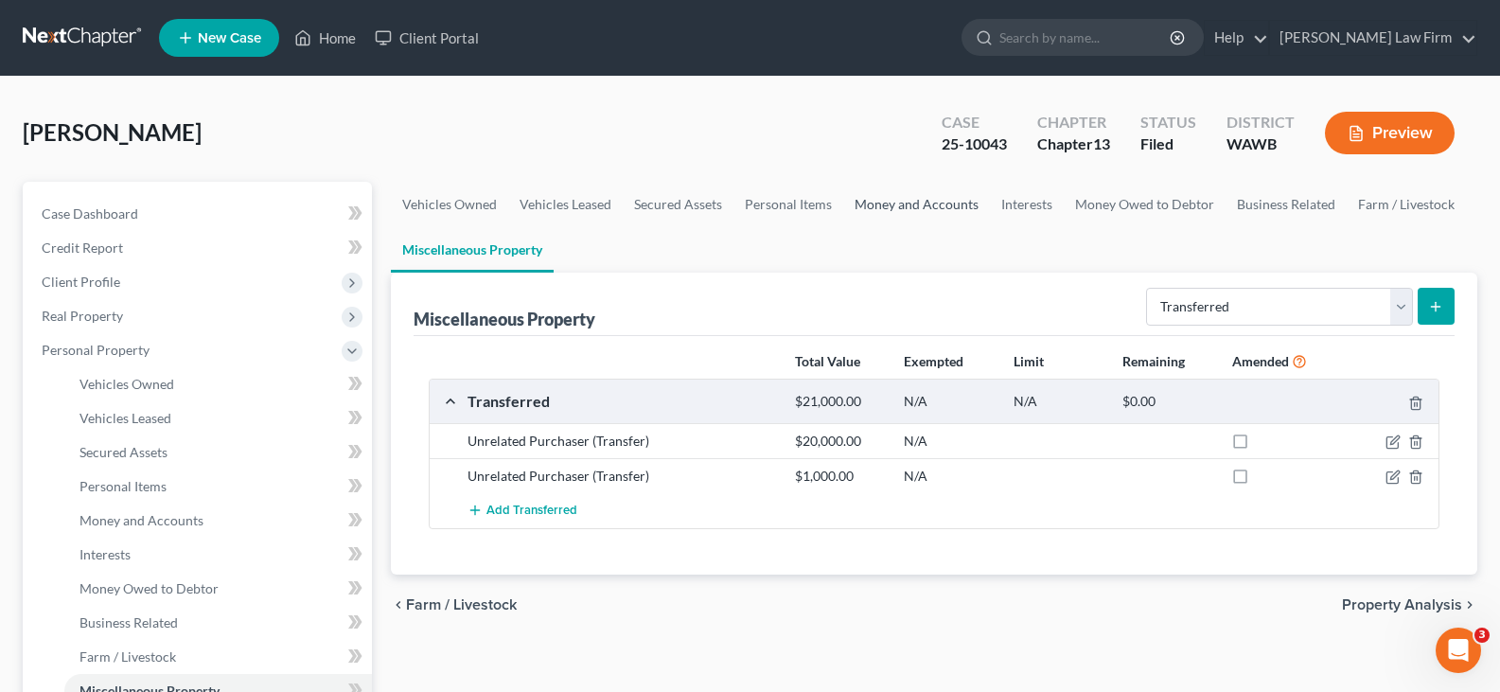
click at [922, 204] on link "Money and Accounts" at bounding box center [916, 204] width 147 height 45
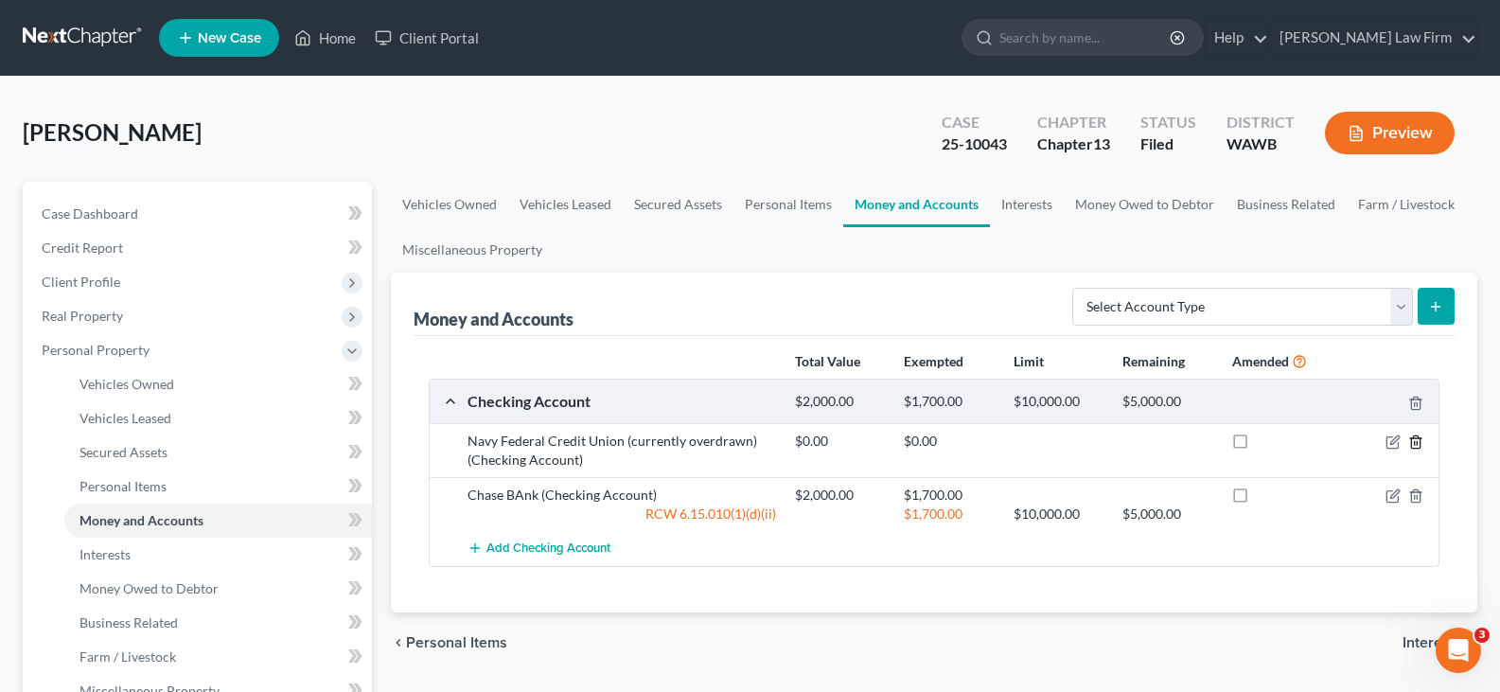
click at [1417, 439] on icon "button" at bounding box center [1415, 441] width 15 height 15
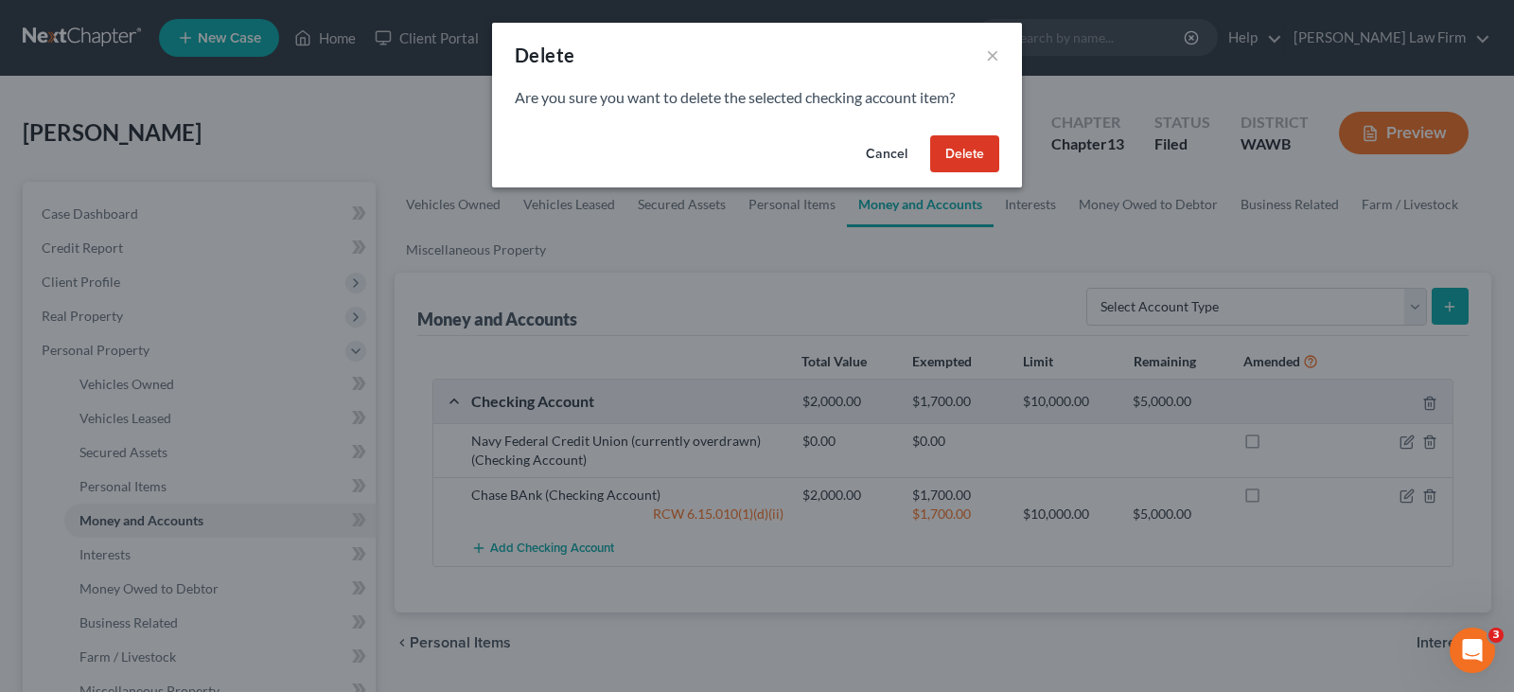
click at [969, 142] on button "Delete" at bounding box center [964, 154] width 69 height 38
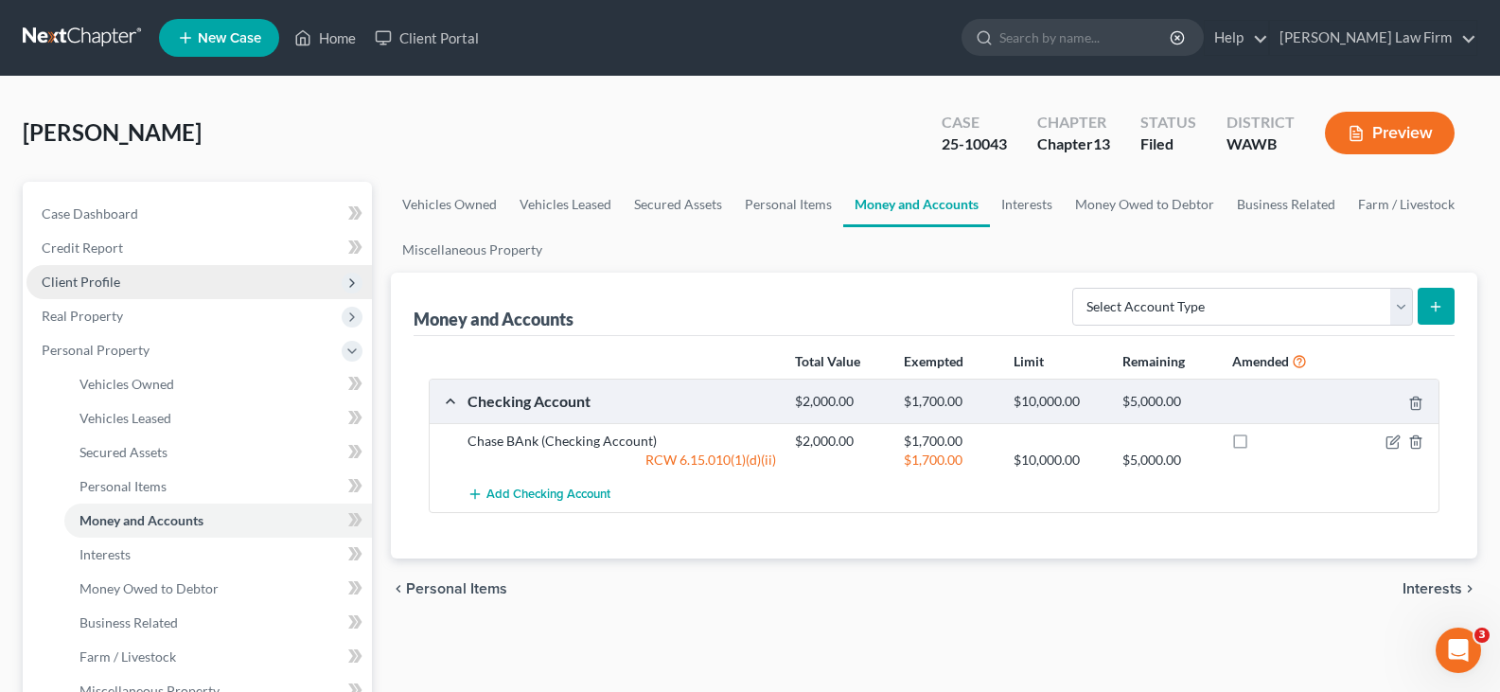
click at [59, 276] on span "Client Profile" at bounding box center [81, 281] width 79 height 16
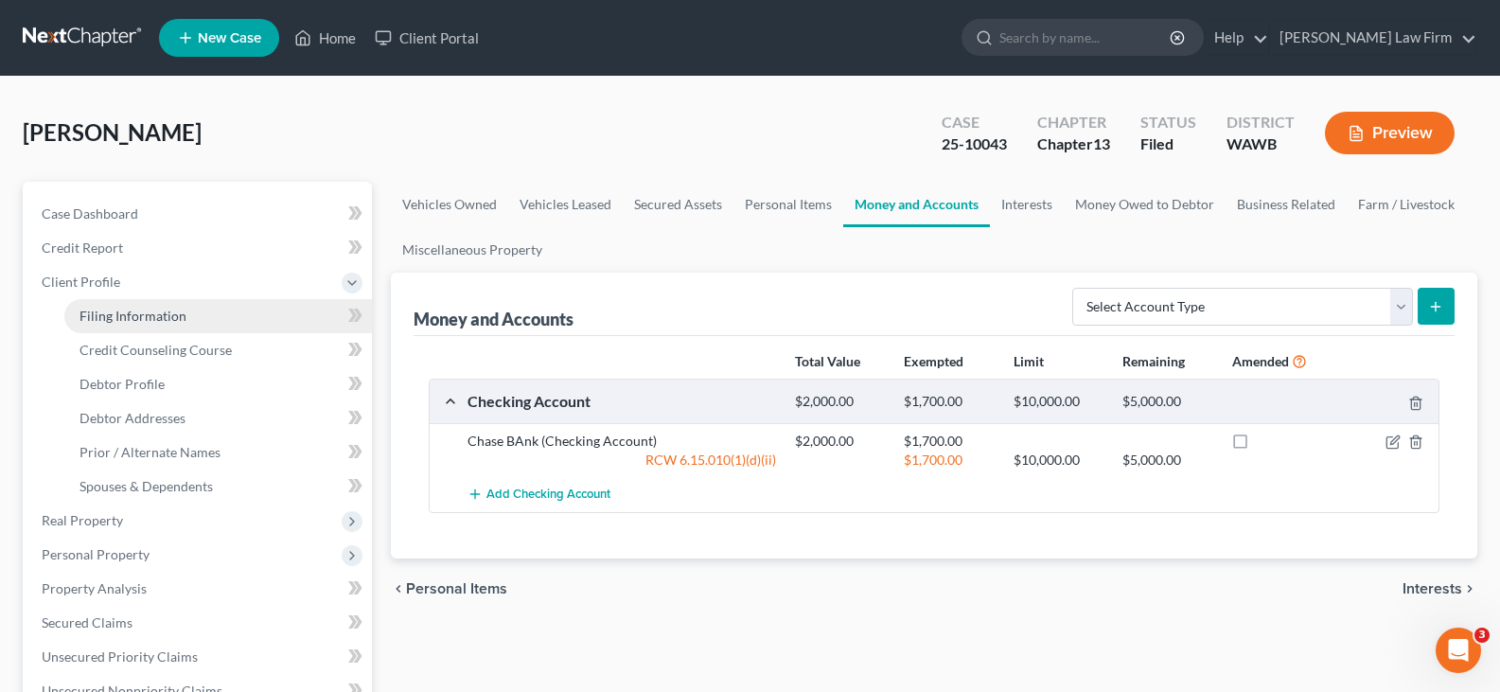
click at [98, 313] on span "Filing Information" at bounding box center [132, 316] width 107 height 16
select select "1"
select select "0"
select select "3"
select select "50"
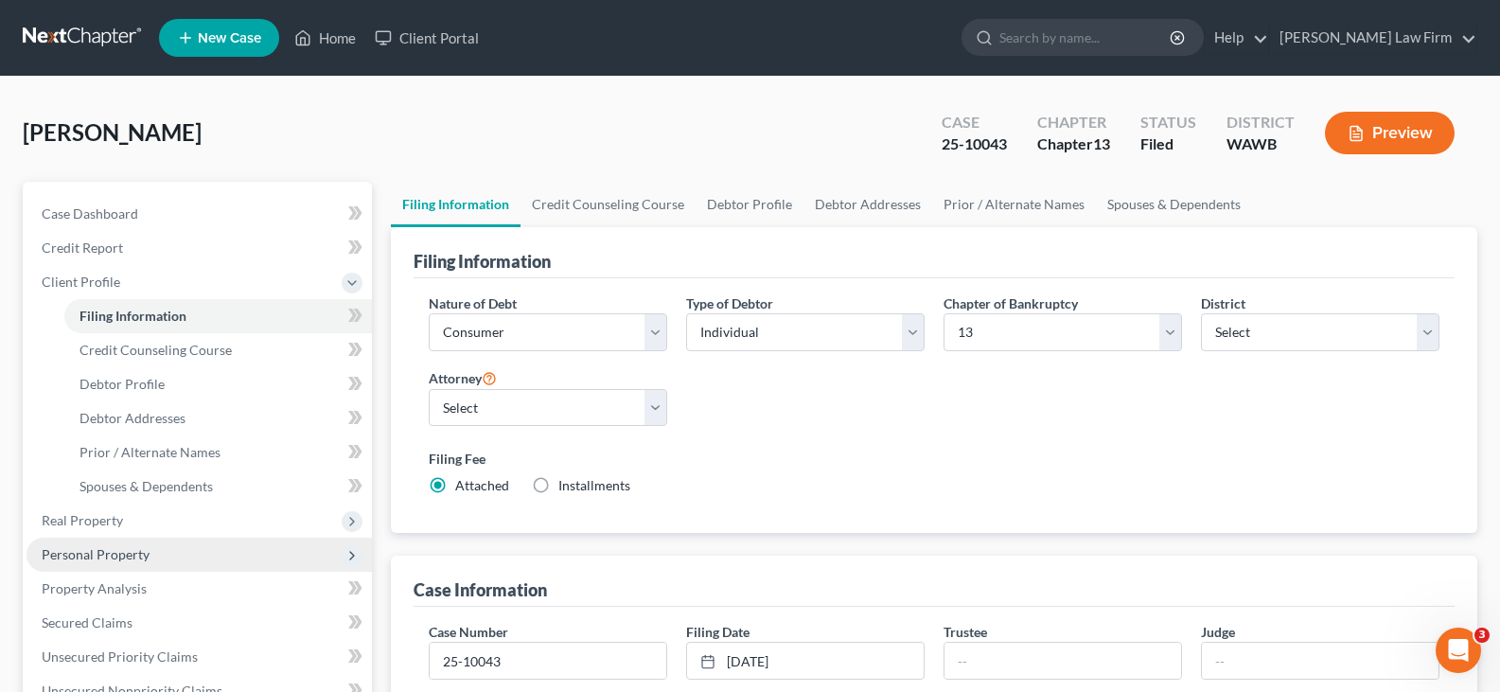
click at [164, 543] on span "Personal Property" at bounding box center [198, 554] width 345 height 34
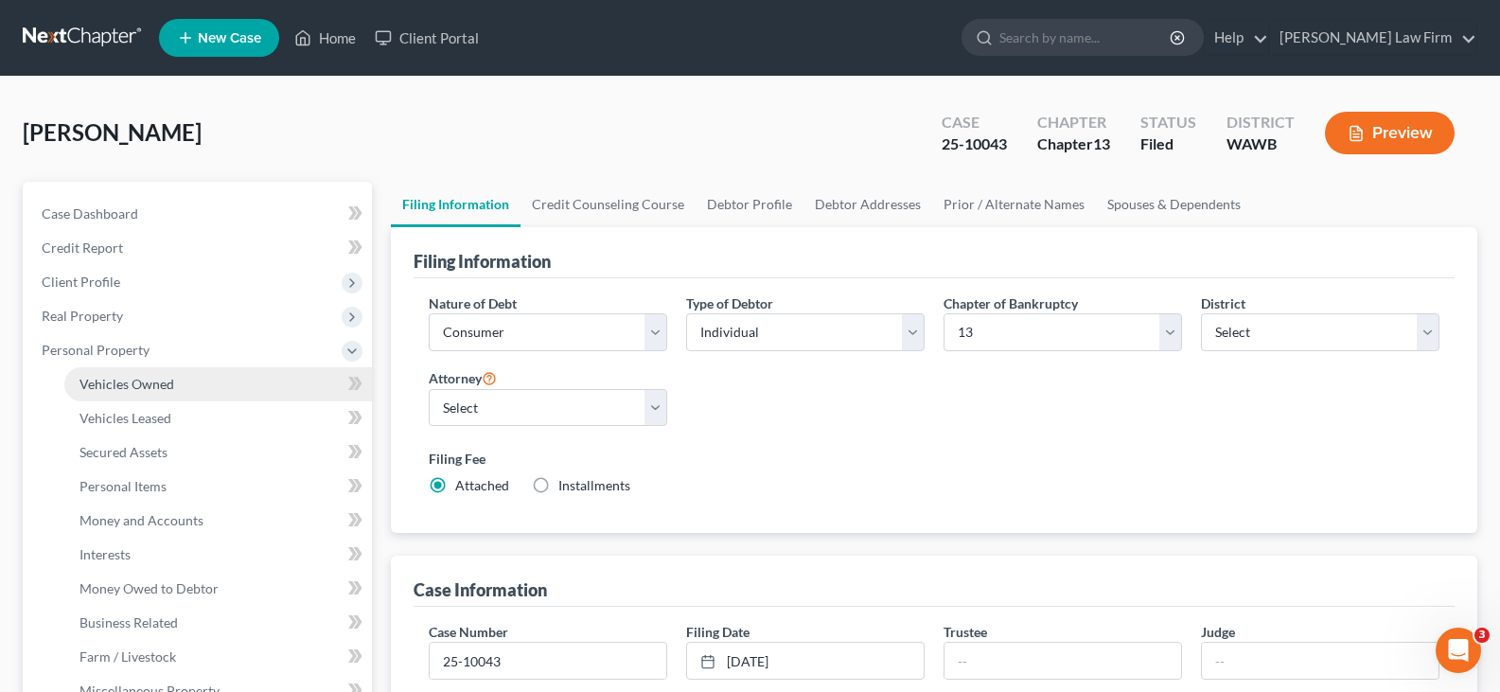
click at [179, 395] on link "Vehicles Owned" at bounding box center [218, 384] width 308 height 34
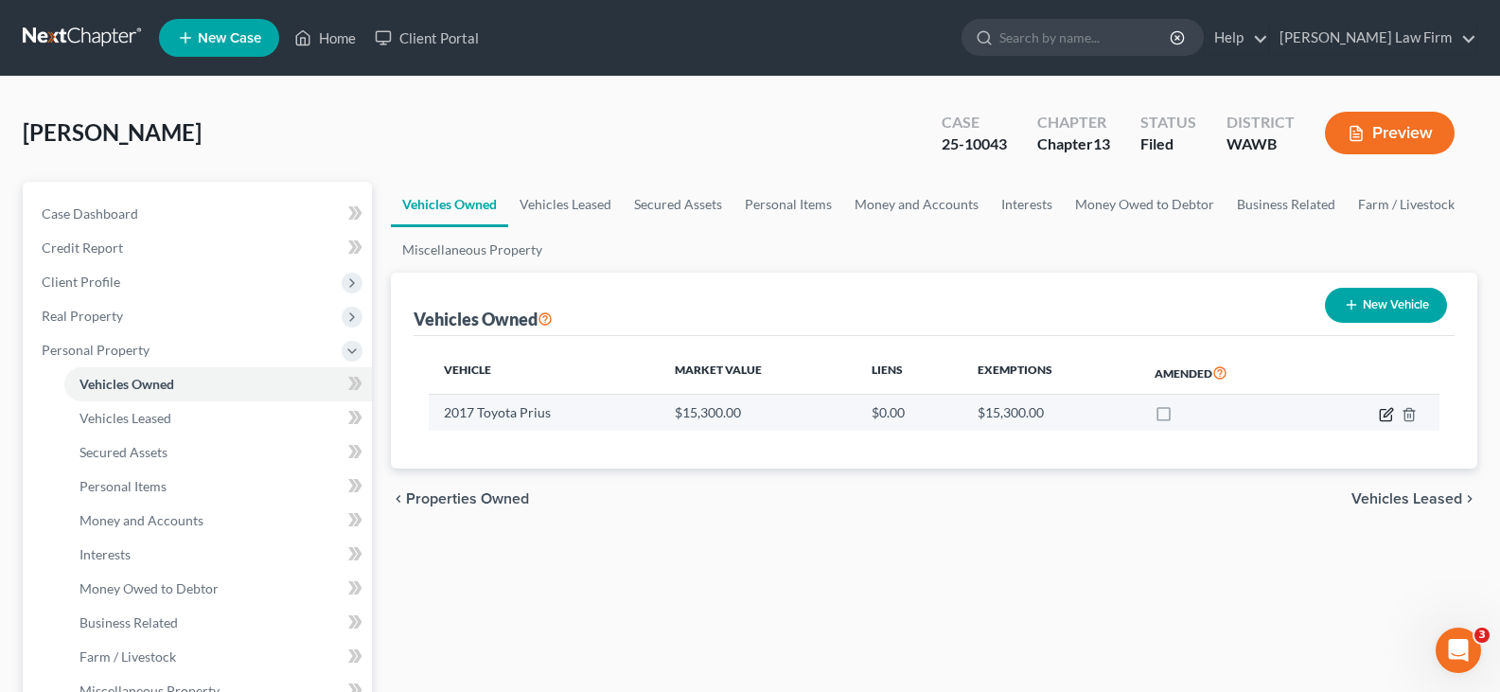
click at [1385, 410] on icon "button" at bounding box center [1386, 414] width 15 height 15
select select "0"
select select "9"
select select "2"
select select "0"
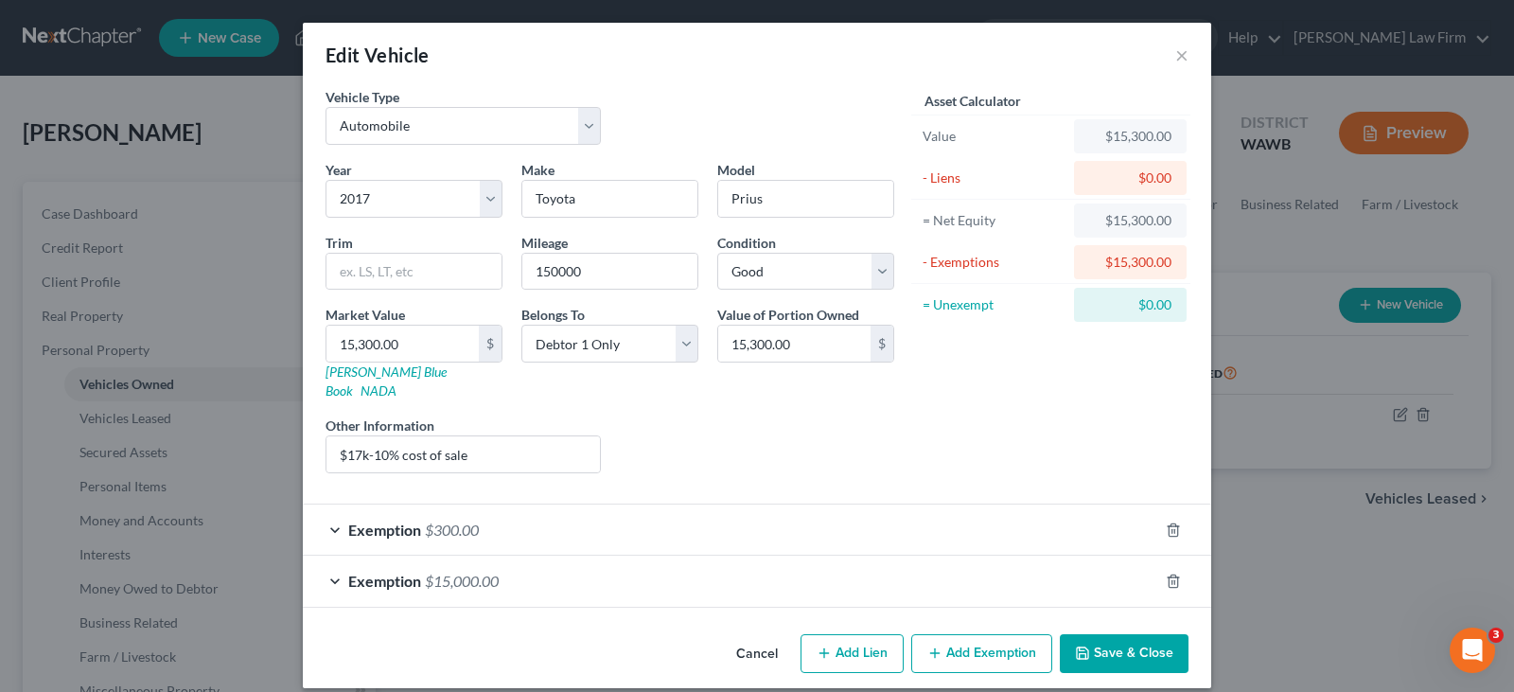
click at [1162, 634] on button "Save & Close" at bounding box center [1124, 654] width 129 height 40
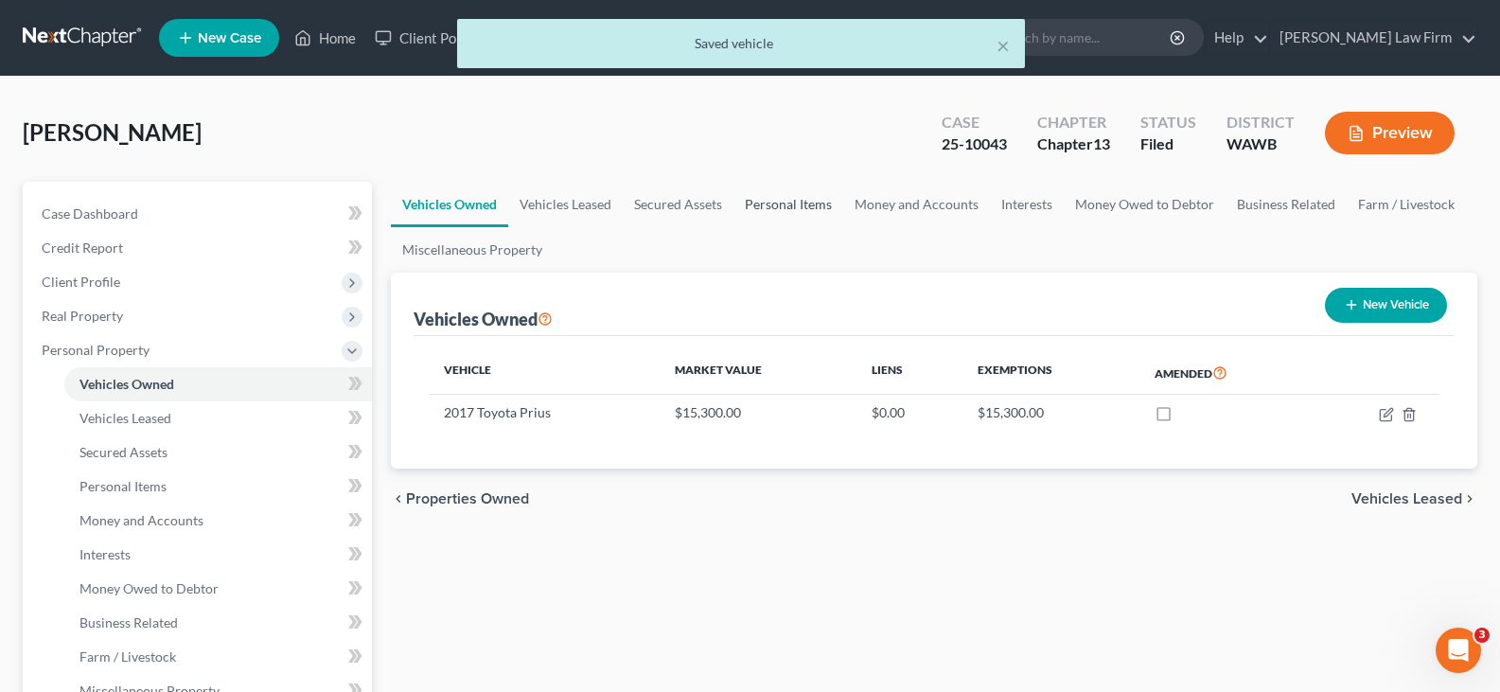
click at [790, 207] on link "Personal Items" at bounding box center [788, 204] width 110 height 45
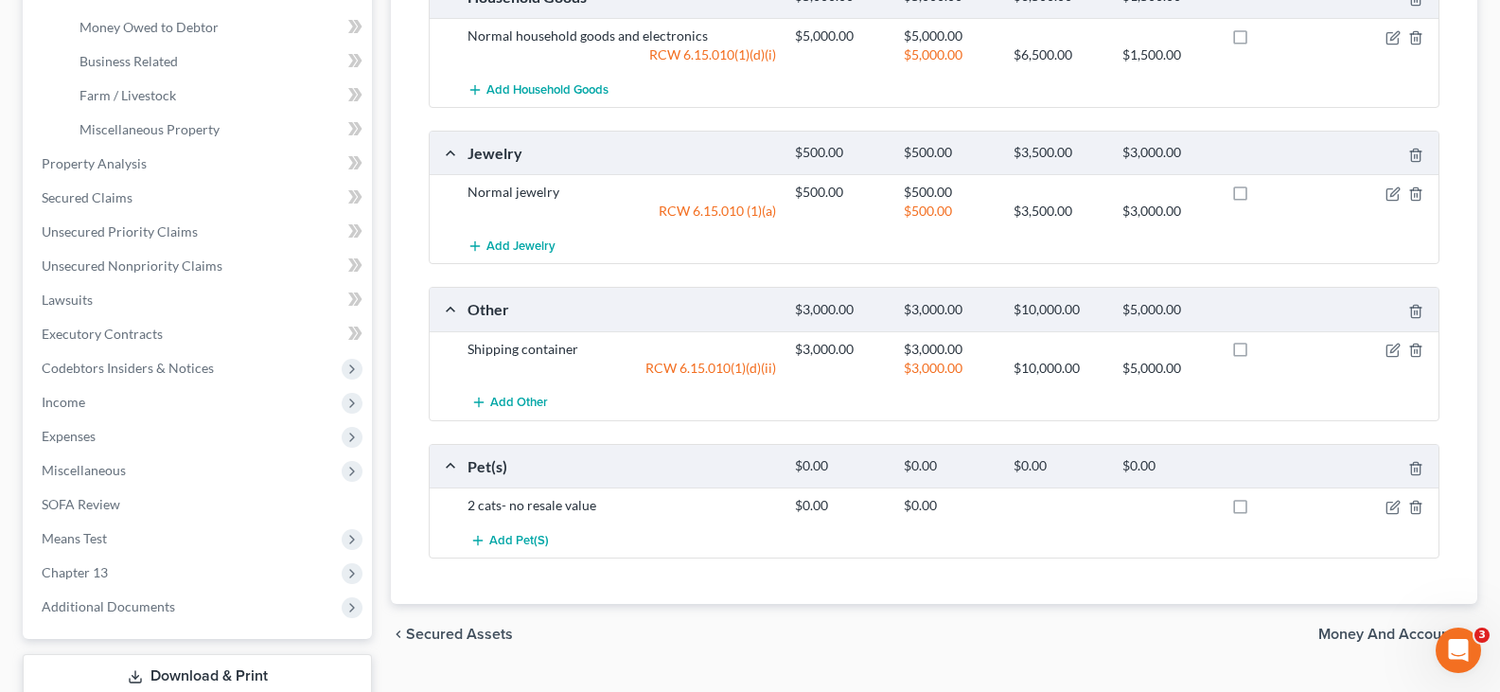
scroll to position [95, 0]
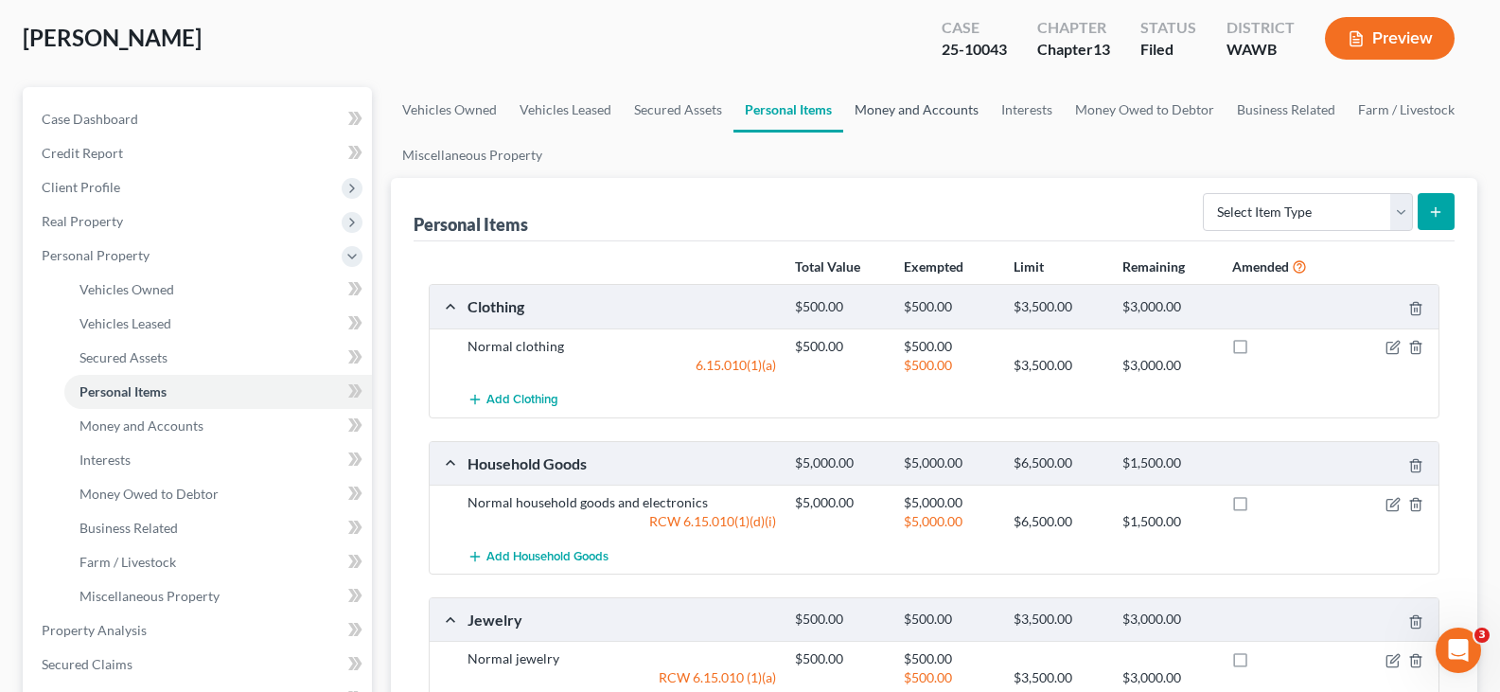
click at [910, 122] on link "Money and Accounts" at bounding box center [916, 109] width 147 height 45
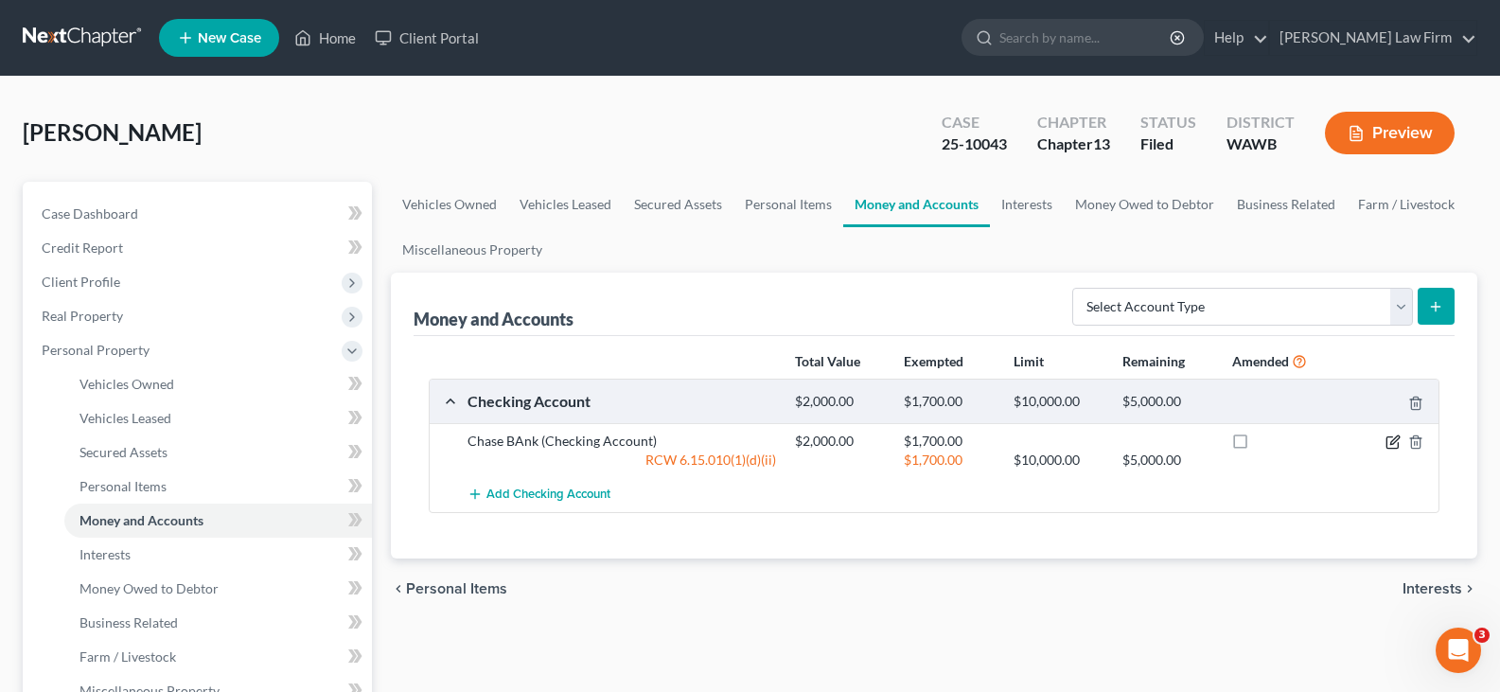
click at [1390, 442] on icon "button" at bounding box center [1392, 441] width 15 height 15
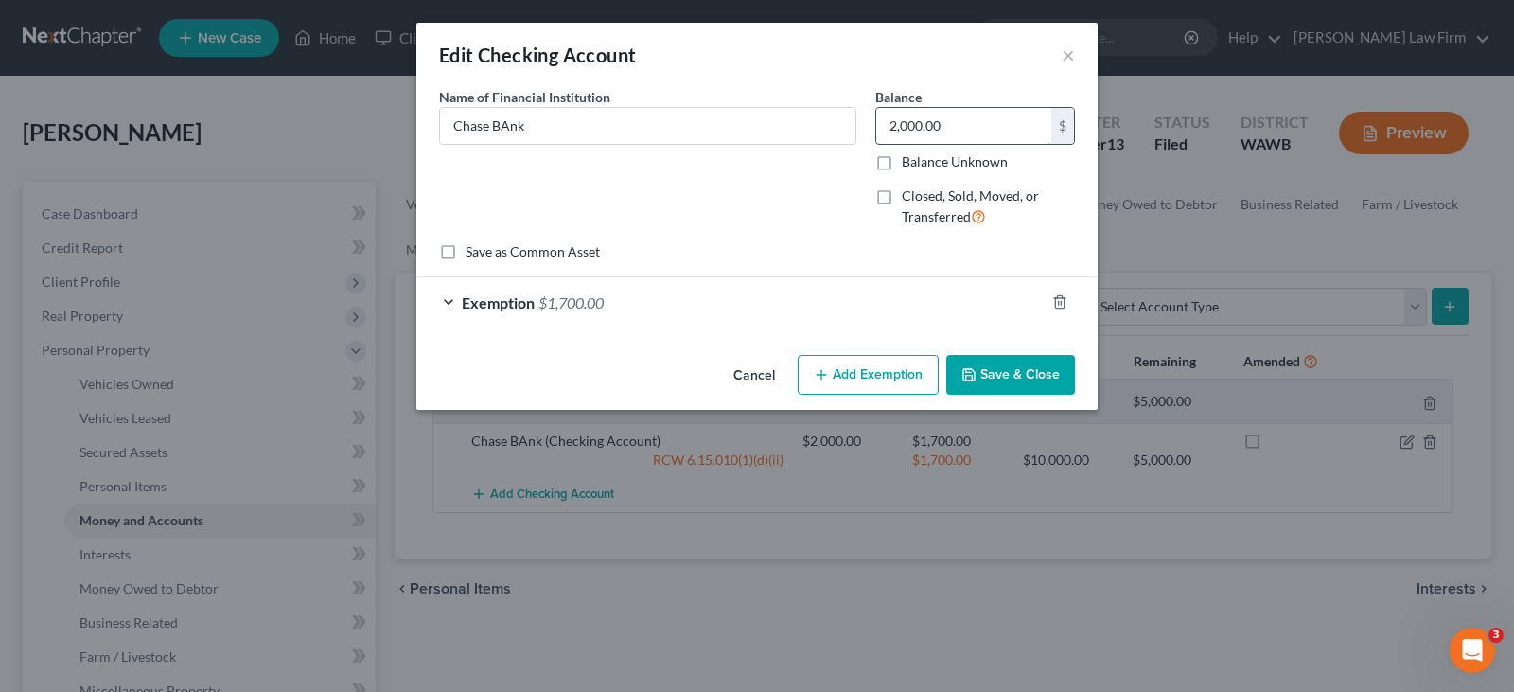
click at [949, 129] on input "2,000.00" at bounding box center [963, 126] width 175 height 36
type input "3,000.00"
click at [506, 307] on span "Exemption" at bounding box center [498, 302] width 73 height 18
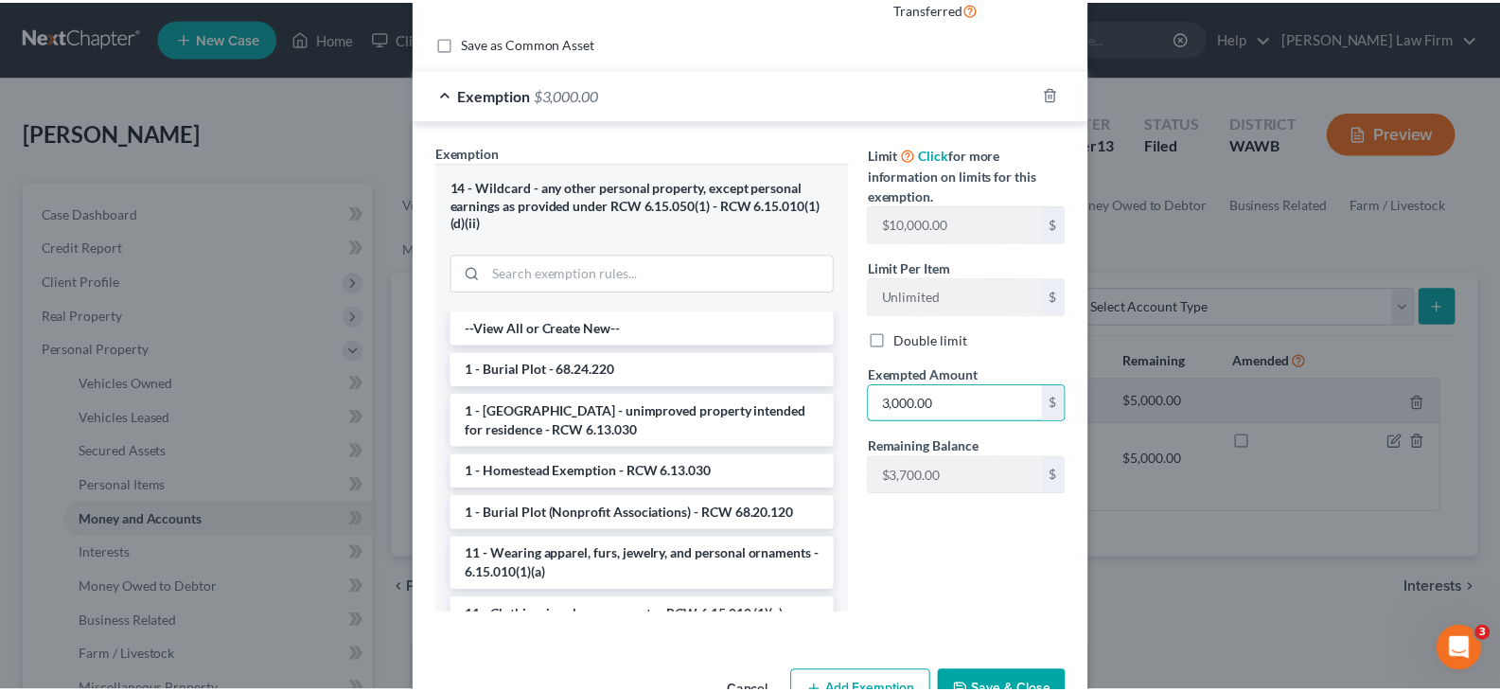
scroll to position [265, 0]
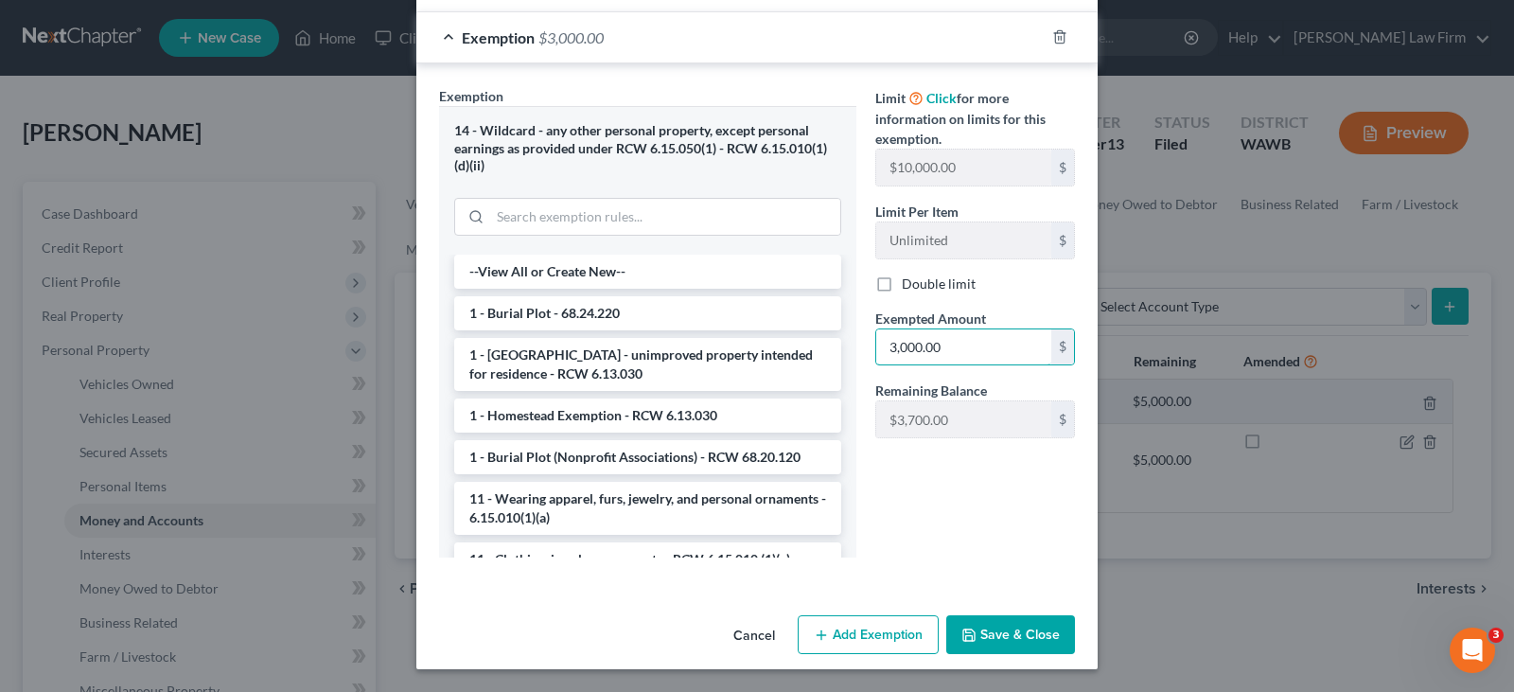
type input "3,000.00"
click at [994, 629] on button "Save & Close" at bounding box center [1010, 635] width 129 height 40
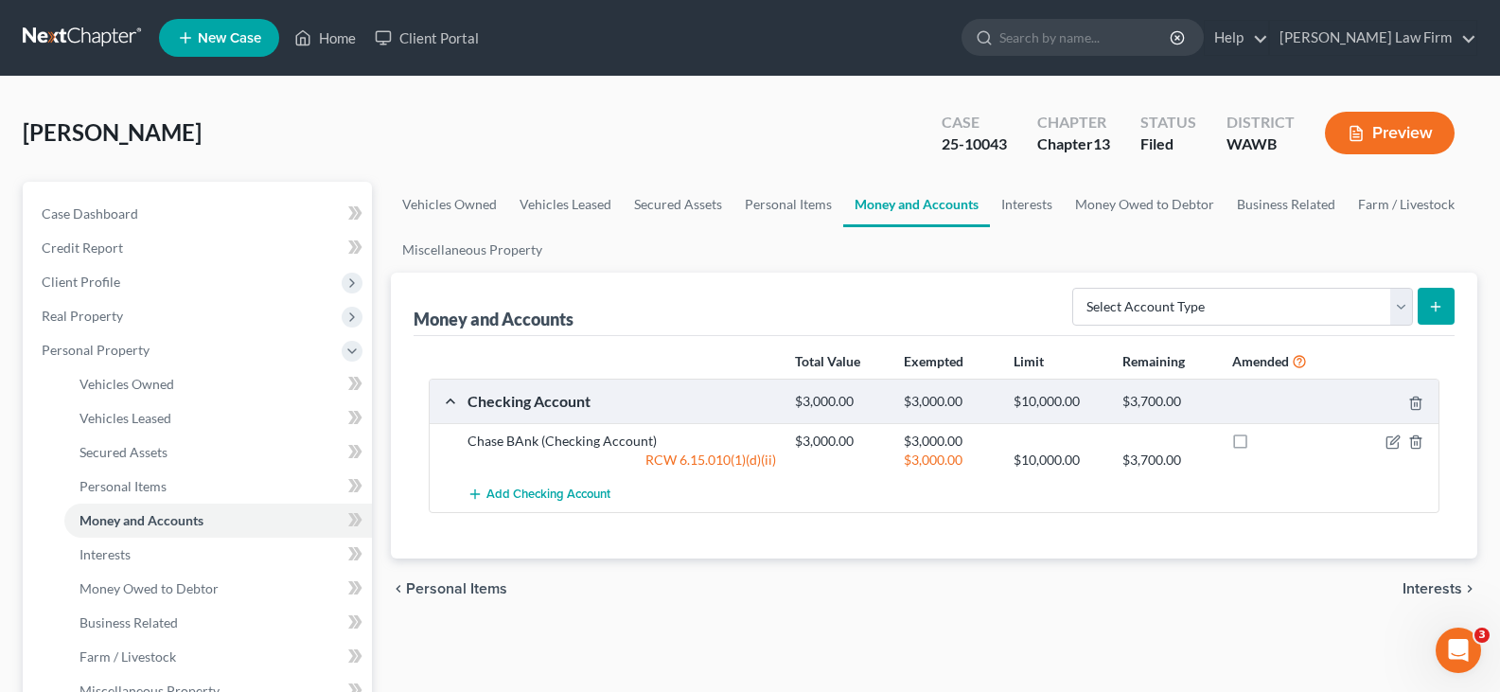
click at [1427, 583] on span "Interests" at bounding box center [1432, 588] width 60 height 15
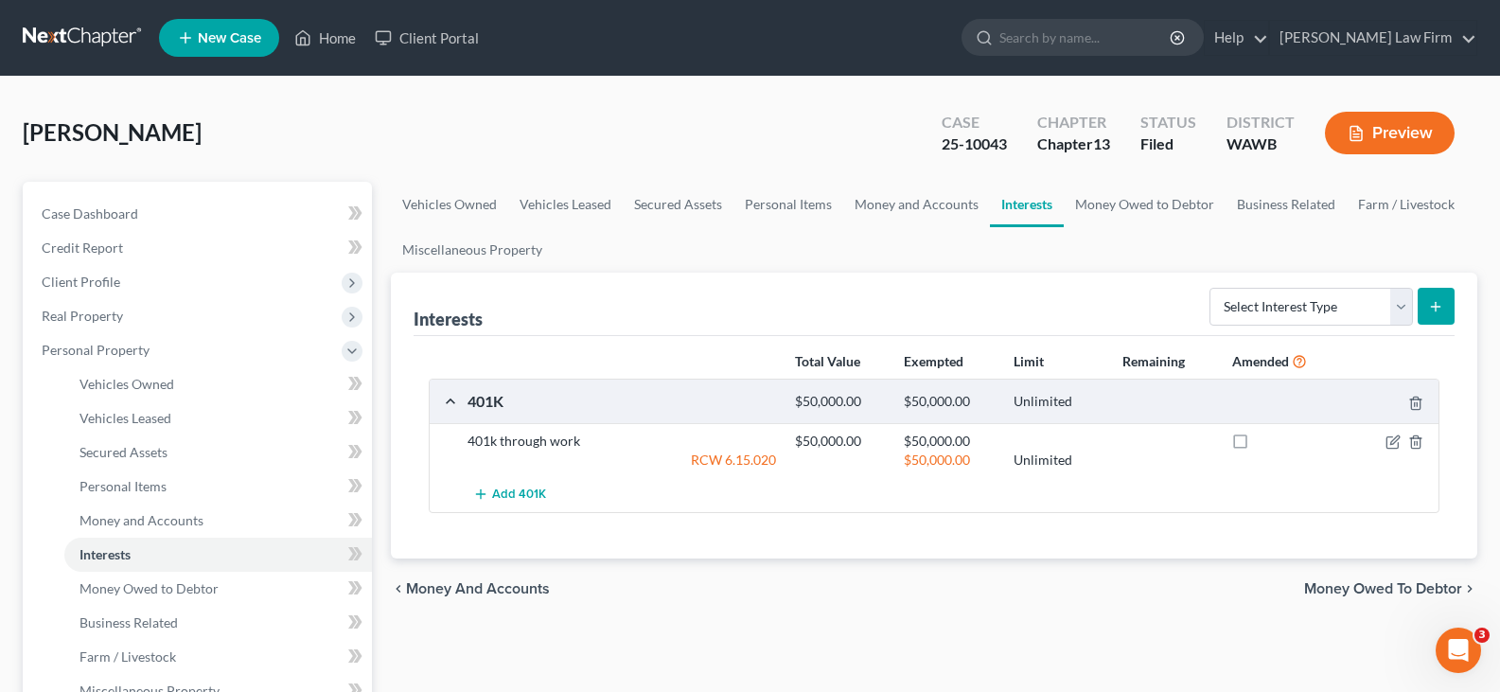
click at [1422, 589] on span "Money Owed to Debtor" at bounding box center [1383, 588] width 158 height 15
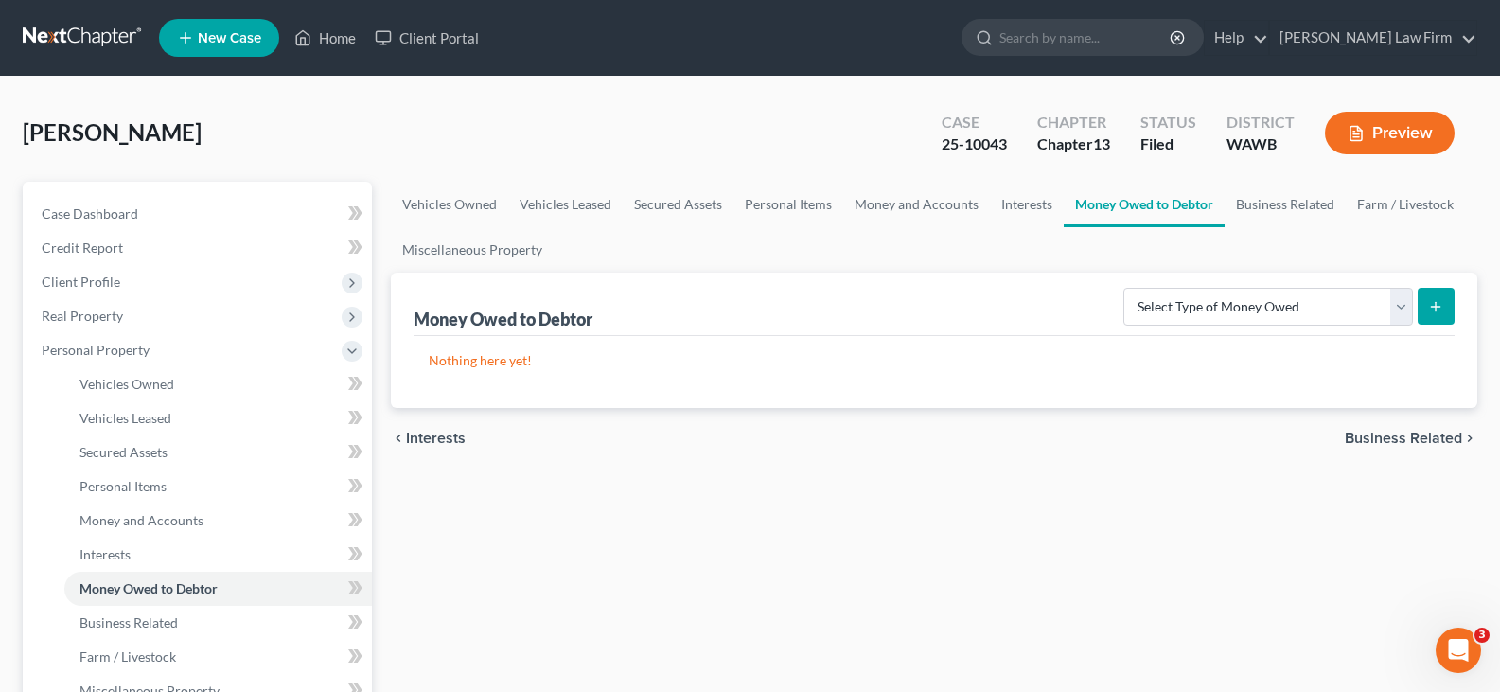
click at [1397, 433] on span "Business Related" at bounding box center [1403, 438] width 117 height 15
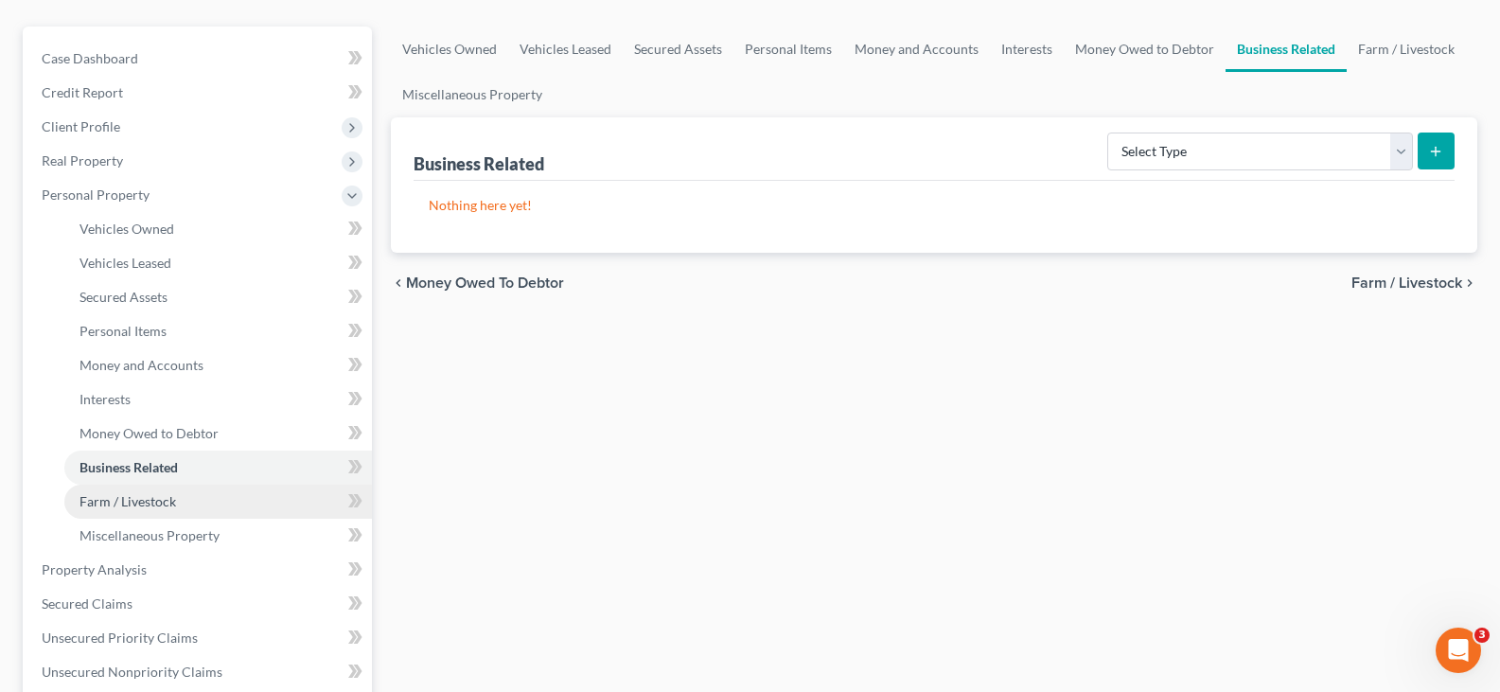
scroll to position [378, 0]
